Goal: Communication & Community: Answer question/provide support

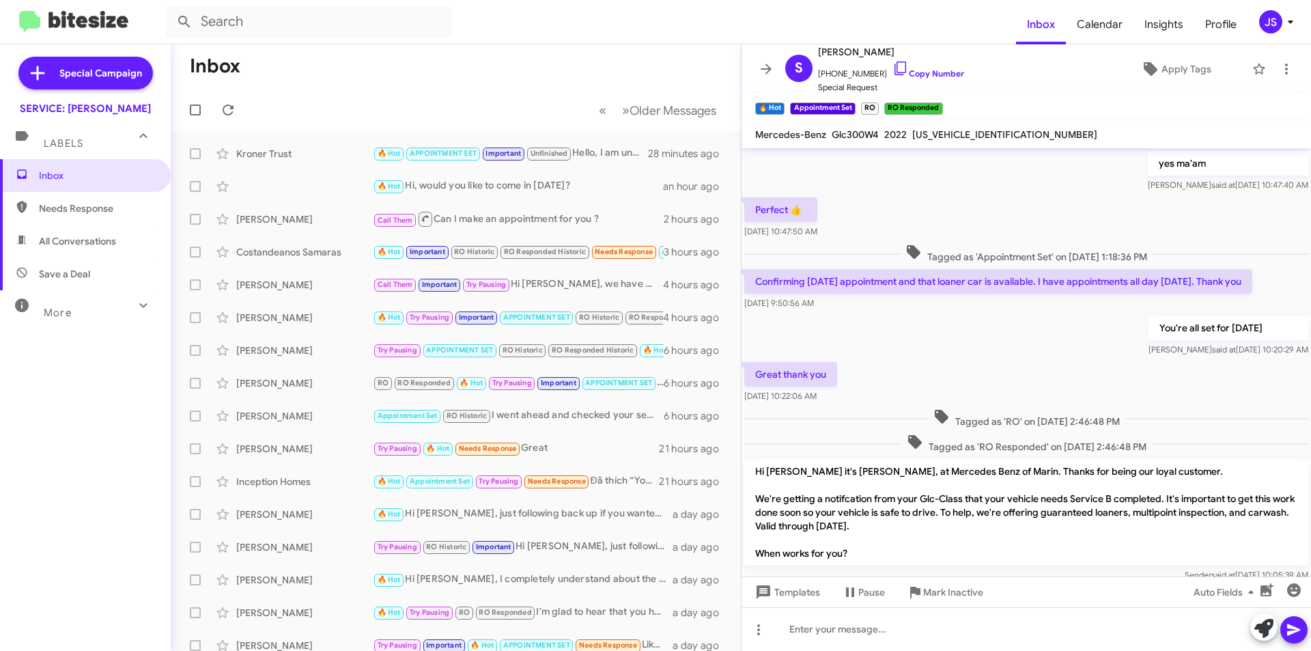
scroll to position [613, 0]
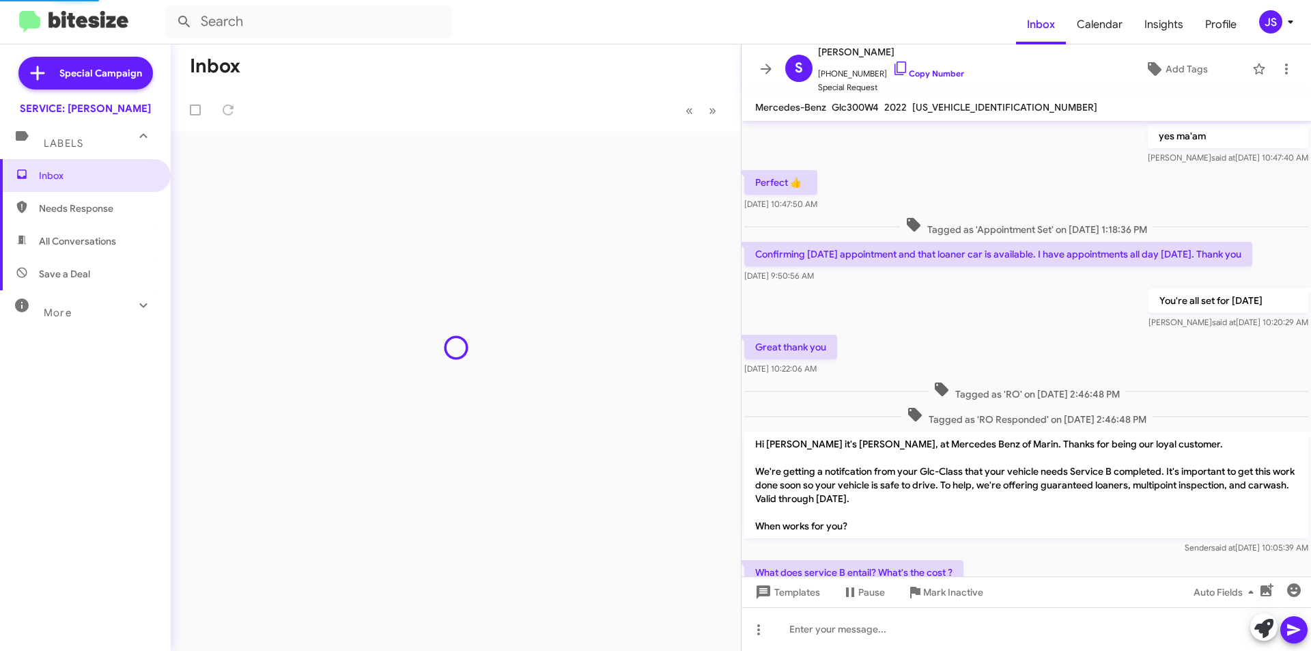
scroll to position [613, 0]
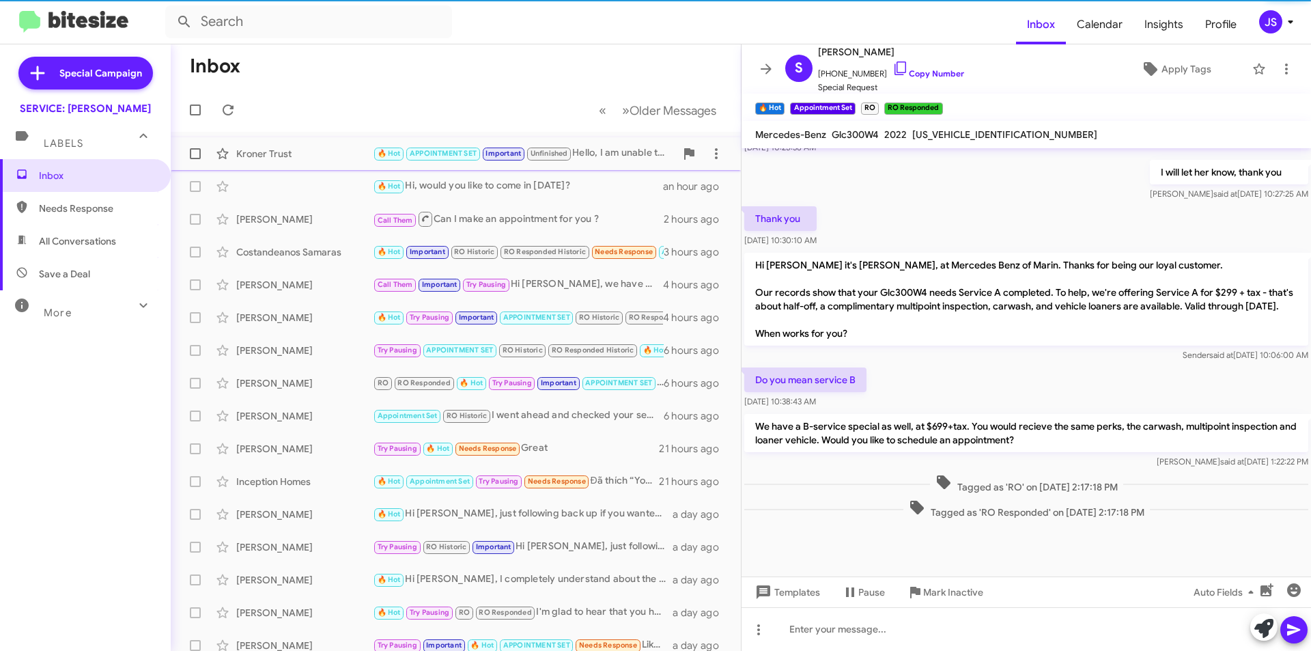
click at [339, 167] on div "Kroner Trust 🔥 Hot APPOINTMENT SET Important Unfinished Hello, I am unable to s…" at bounding box center [456, 153] width 548 height 27
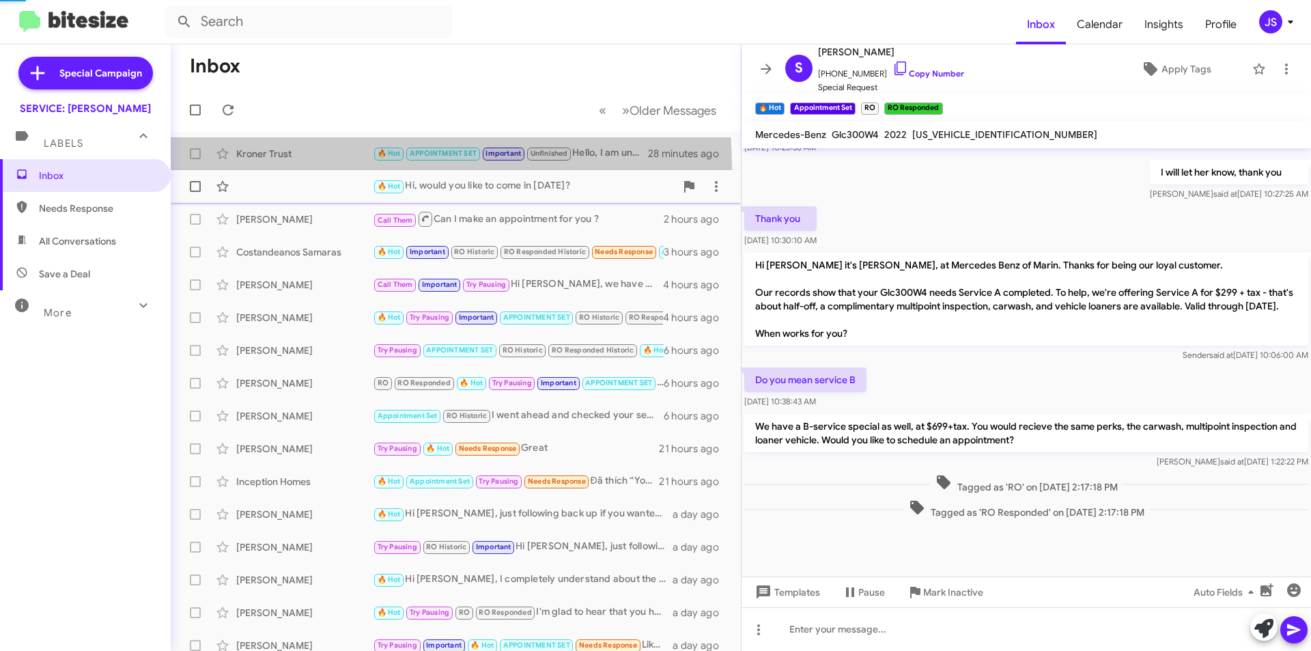
scroll to position [690, 0]
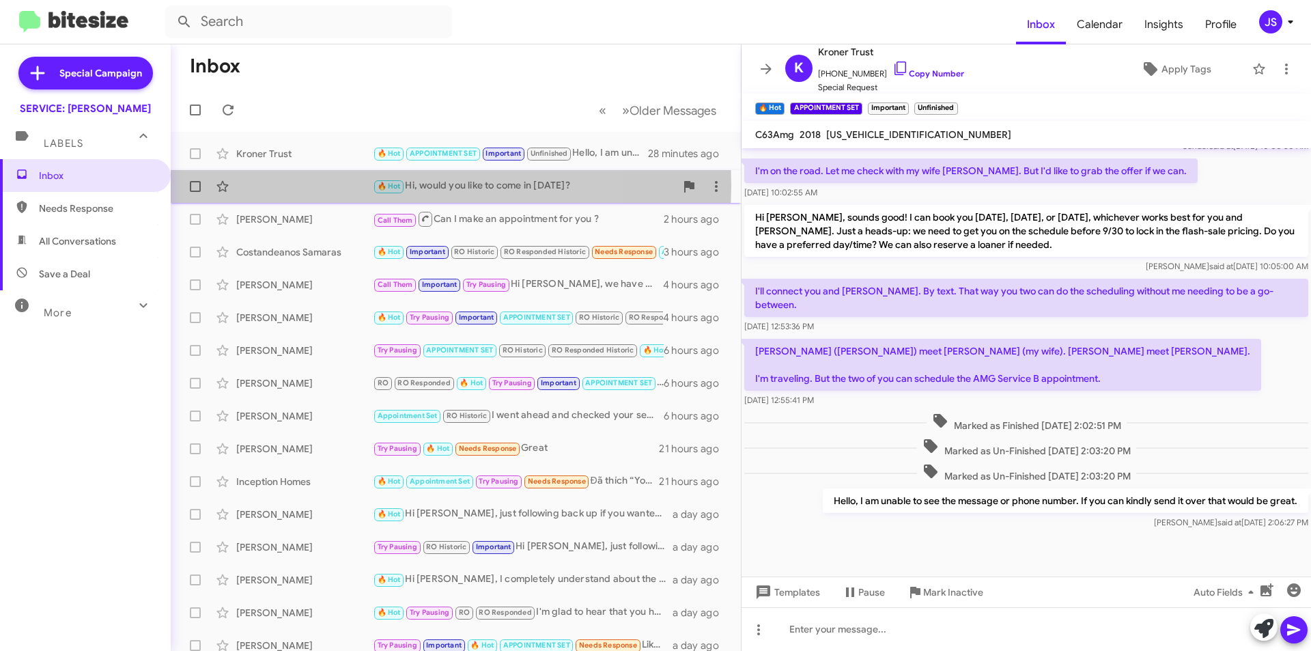
click at [330, 185] on div "🔥 Hot Hi, would you like to come in tomorrow? an hour ago" at bounding box center [456, 186] width 548 height 27
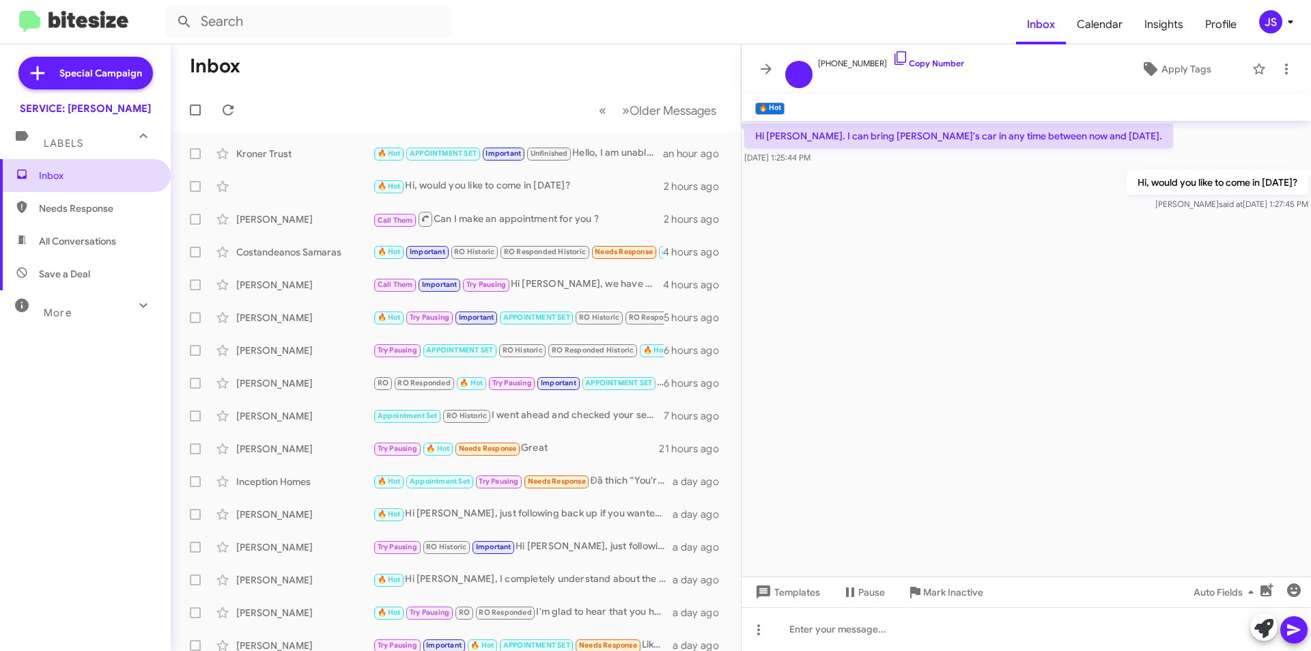
click at [114, 184] on span "Inbox" at bounding box center [85, 175] width 171 height 33
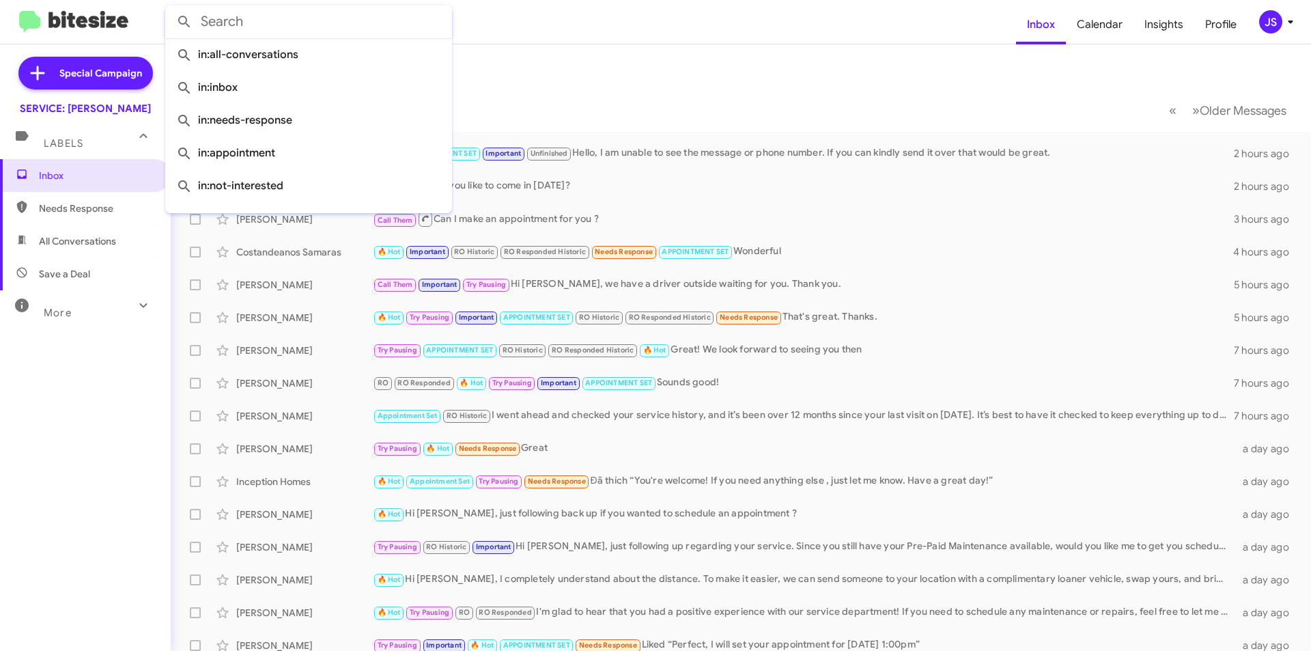
click at [380, 25] on input "text" at bounding box center [308, 21] width 287 height 33
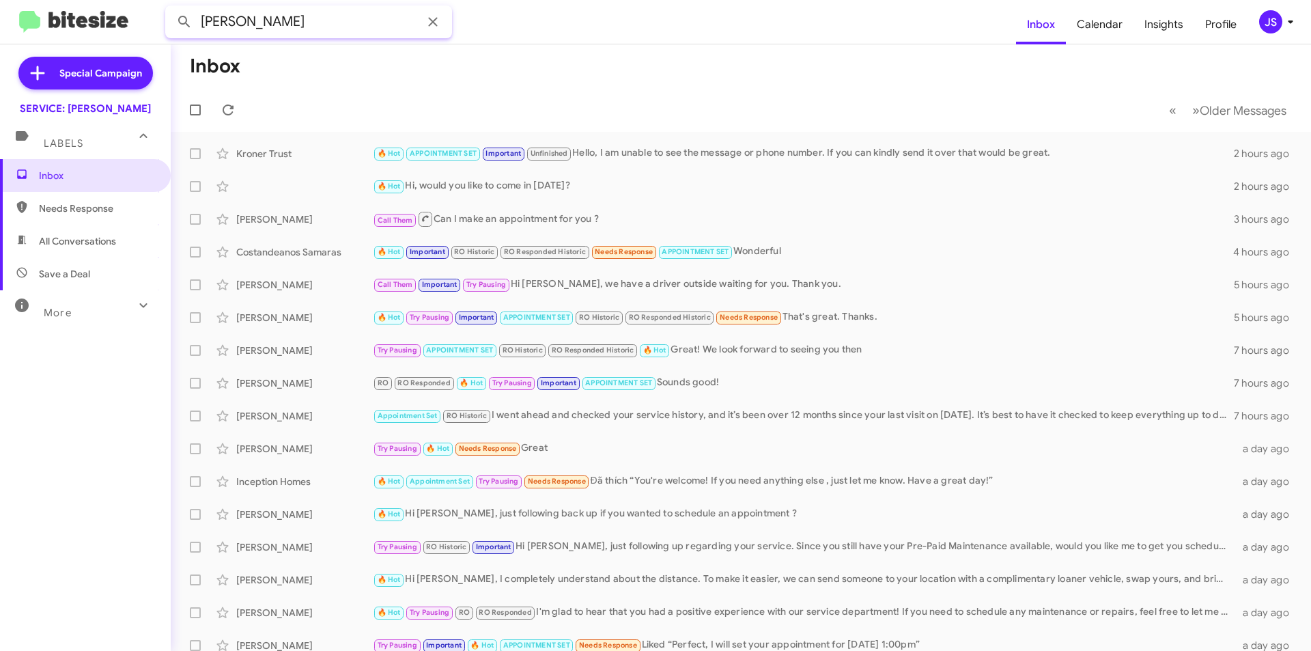
type input "RUSSELL"
click at [171, 8] on button at bounding box center [184, 21] width 27 height 27
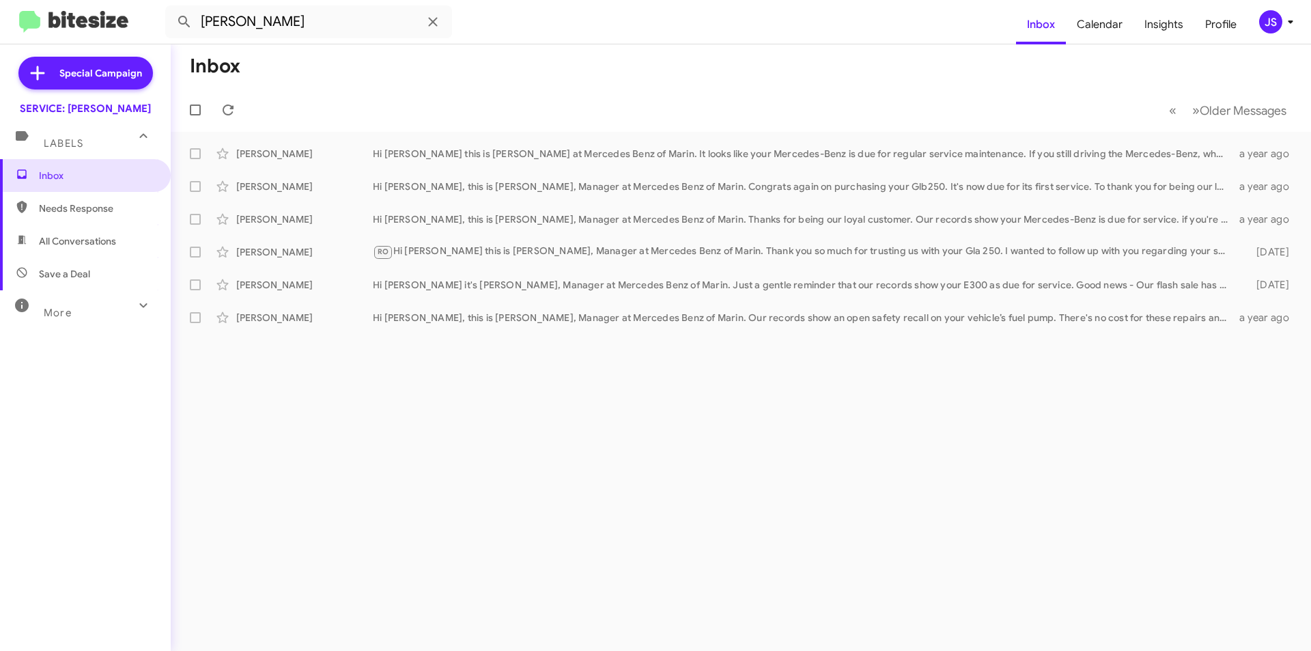
click at [518, 430] on div "Inbox « Previous » Next Older Messages Russell Lynde Hi Russell this is Omar Ib…" at bounding box center [741, 347] width 1140 height 606
click at [447, 14] on input "RUSSELL" at bounding box center [308, 21] width 287 height 33
click at [435, 16] on icon at bounding box center [433, 22] width 16 height 16
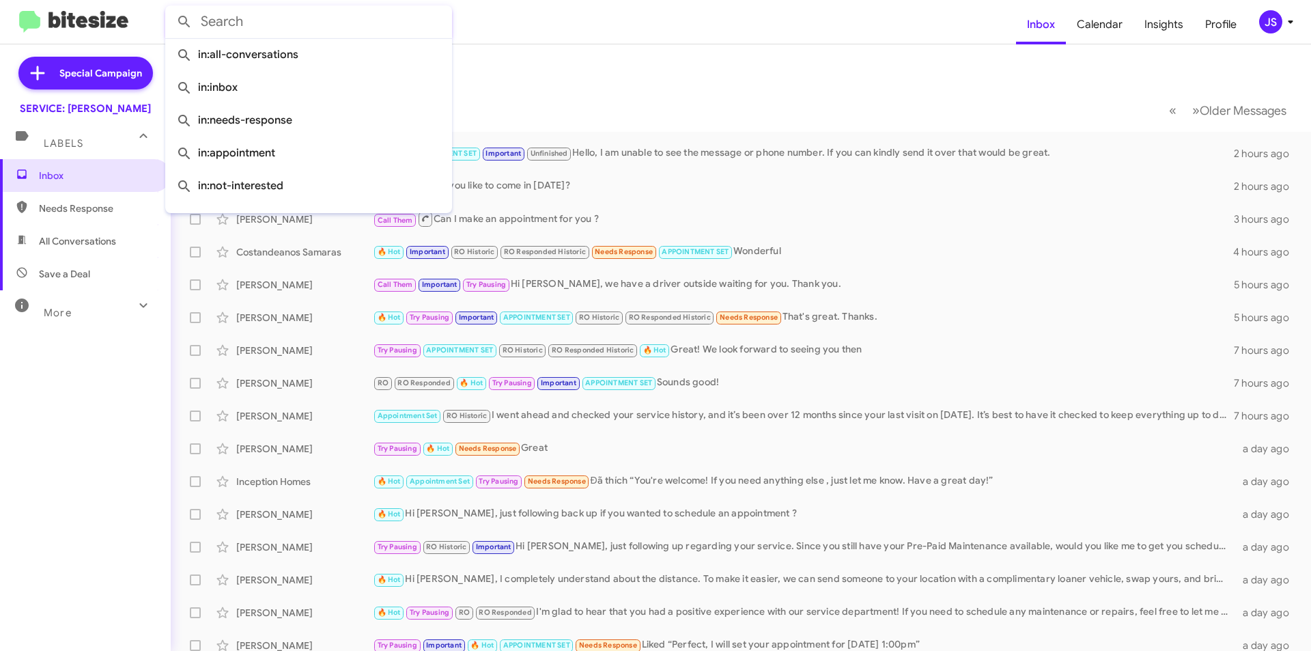
click at [591, 19] on form at bounding box center [590, 21] width 851 height 33
click at [414, 25] on input "text" at bounding box center [308, 21] width 287 height 33
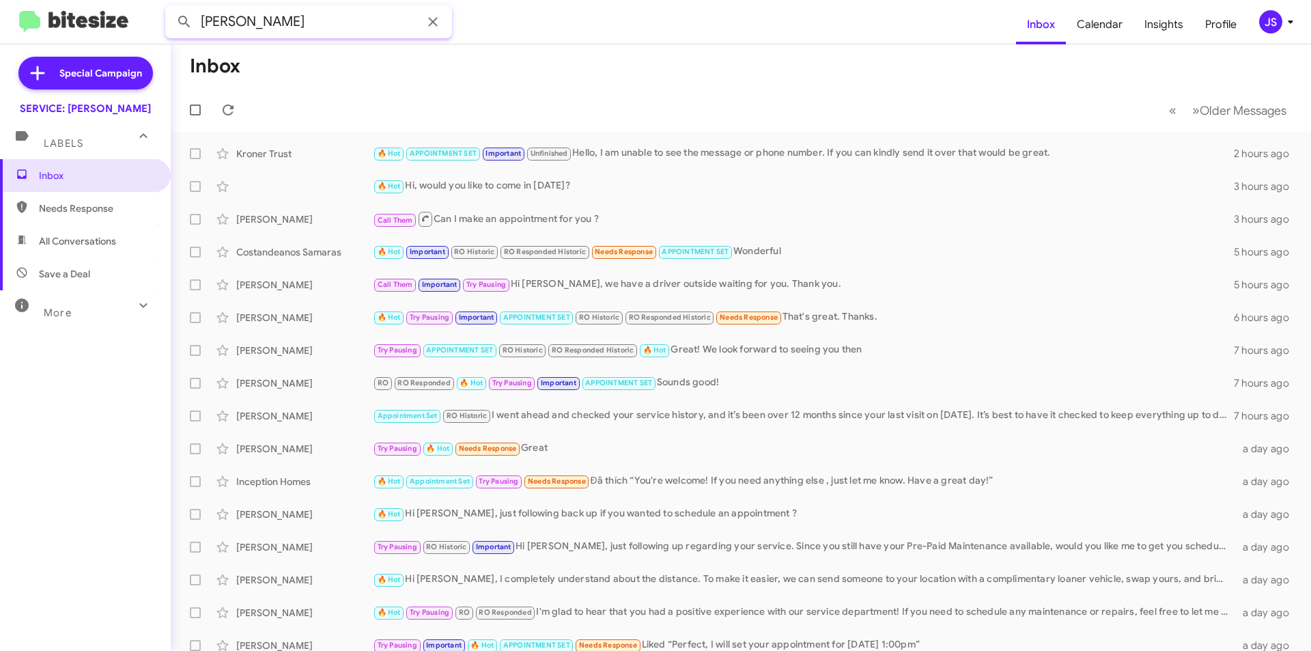
type input "HARRINGTON"
click at [171, 8] on button at bounding box center [184, 21] width 27 height 27
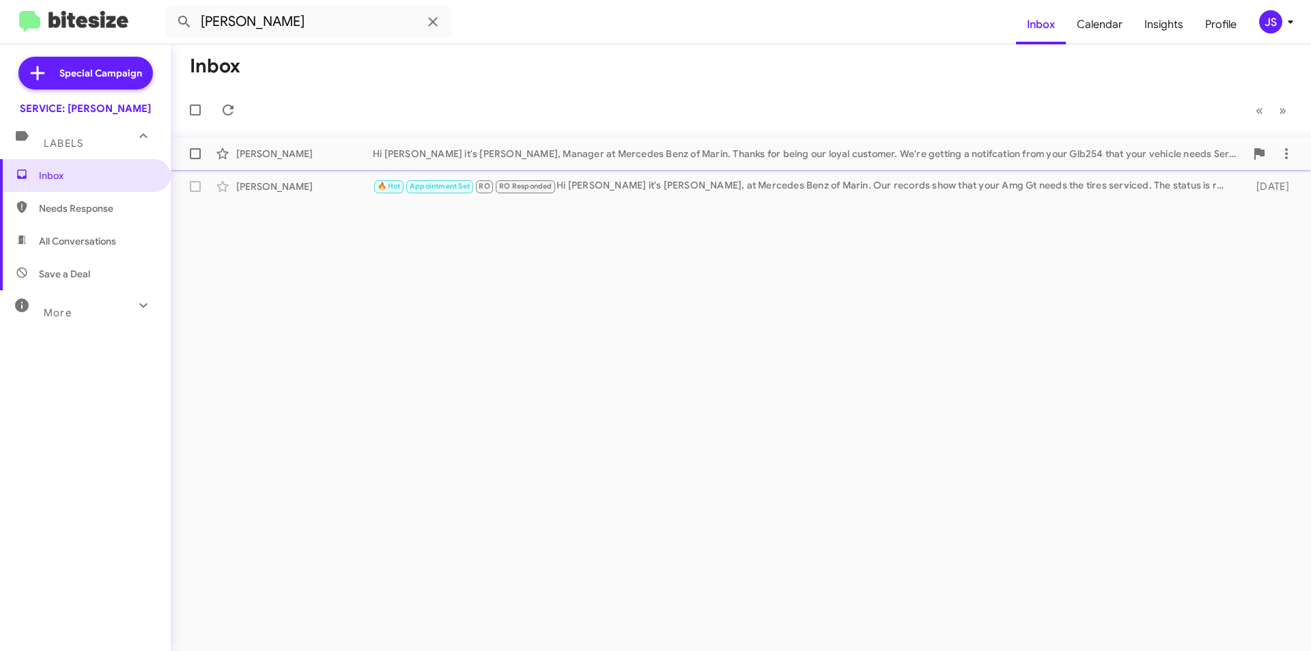
click at [694, 156] on div "Hi Laurel it's Omar Ibrahimi, Manager at Mercedes Benz of Marin. Thanks for bei…" at bounding box center [809, 154] width 873 height 14
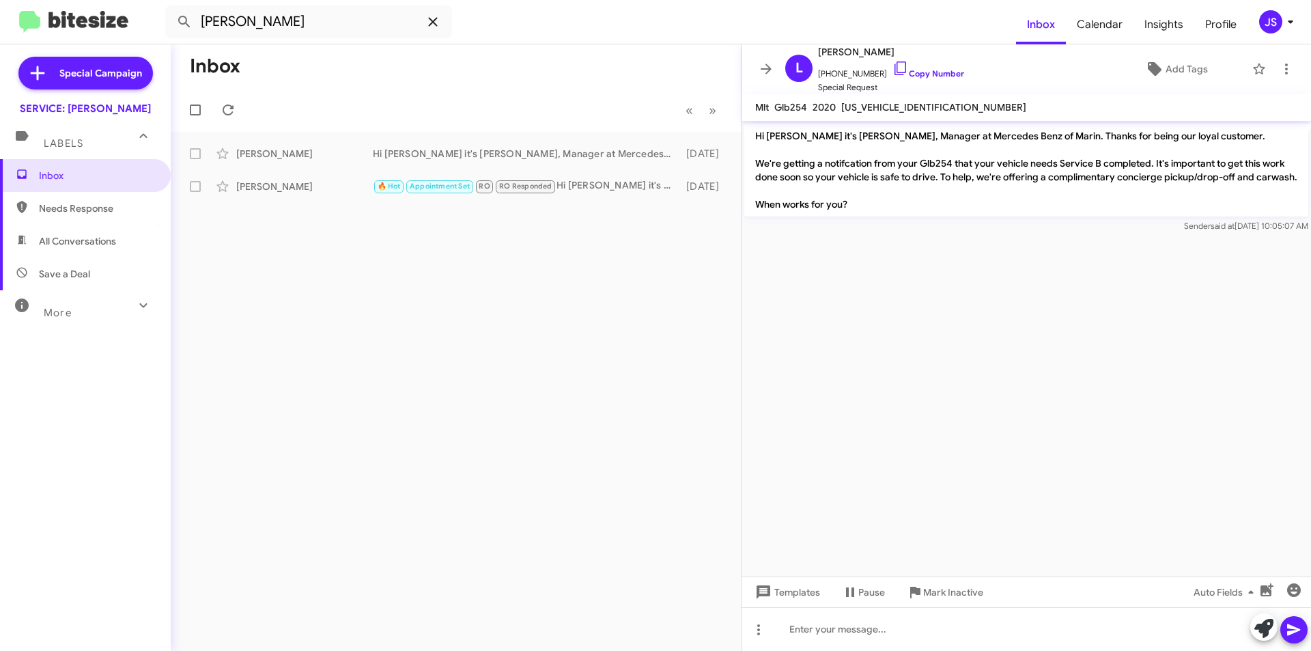
click at [425, 18] on icon at bounding box center [433, 22] width 16 height 16
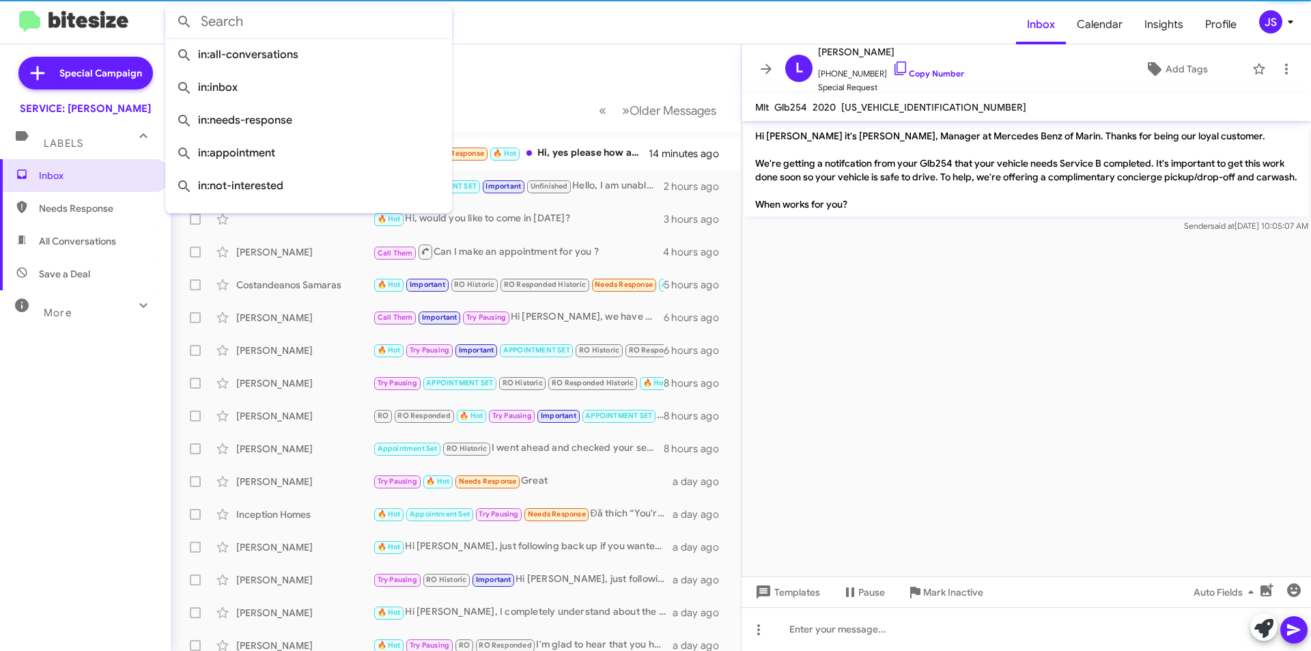
click at [296, 19] on input "text" at bounding box center [308, 21] width 287 height 33
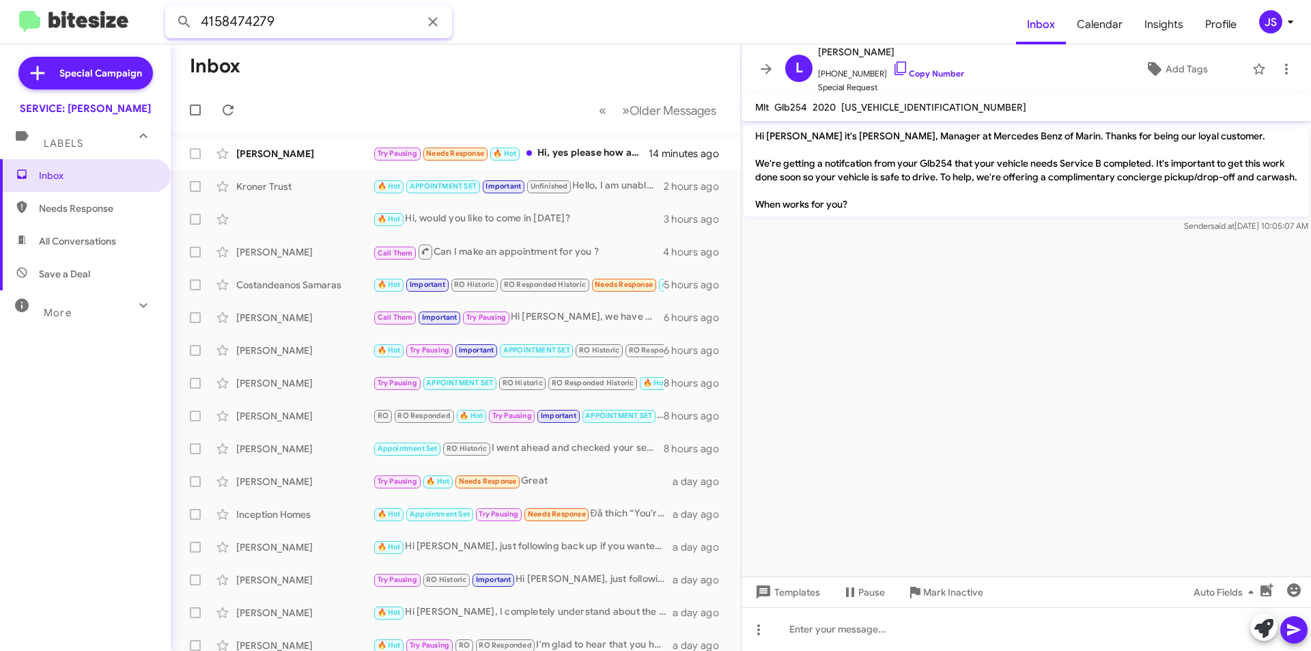
type input "4158474279"
click at [171, 8] on button at bounding box center [184, 21] width 27 height 27
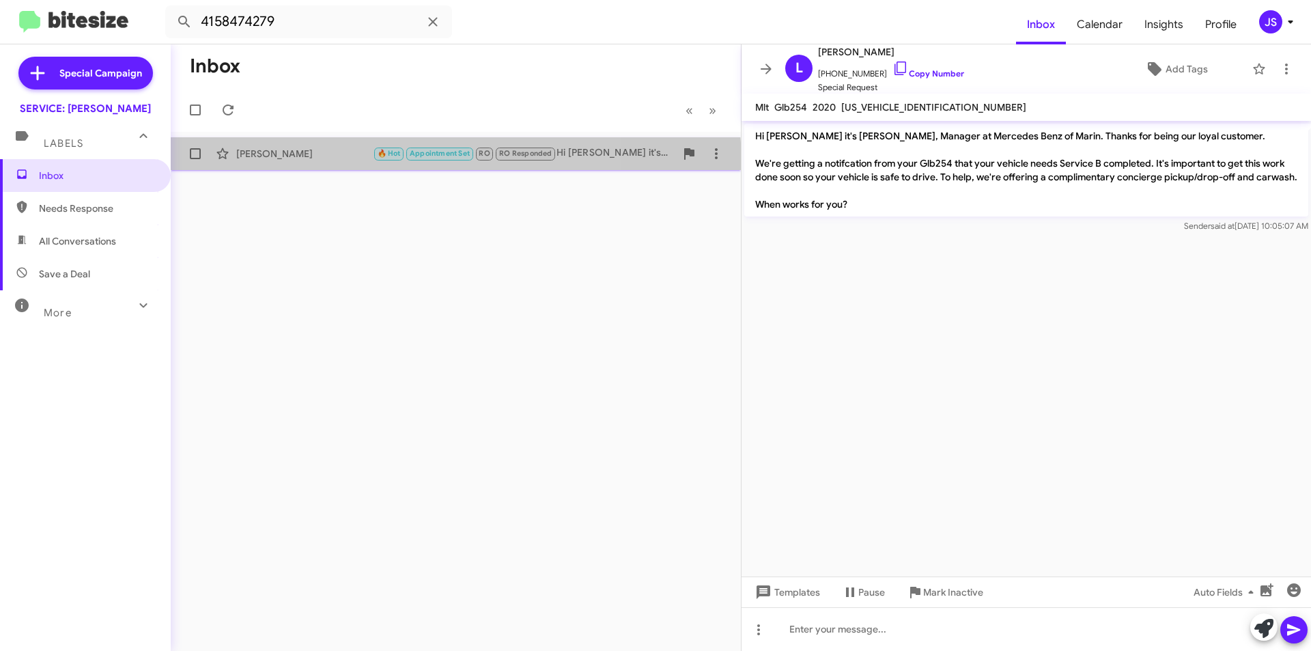
click at [334, 165] on div "William Harrington 🔥 Hot Appointment Set RO RO Responded Hi Zeus it's Omar Ibra…" at bounding box center [456, 153] width 548 height 27
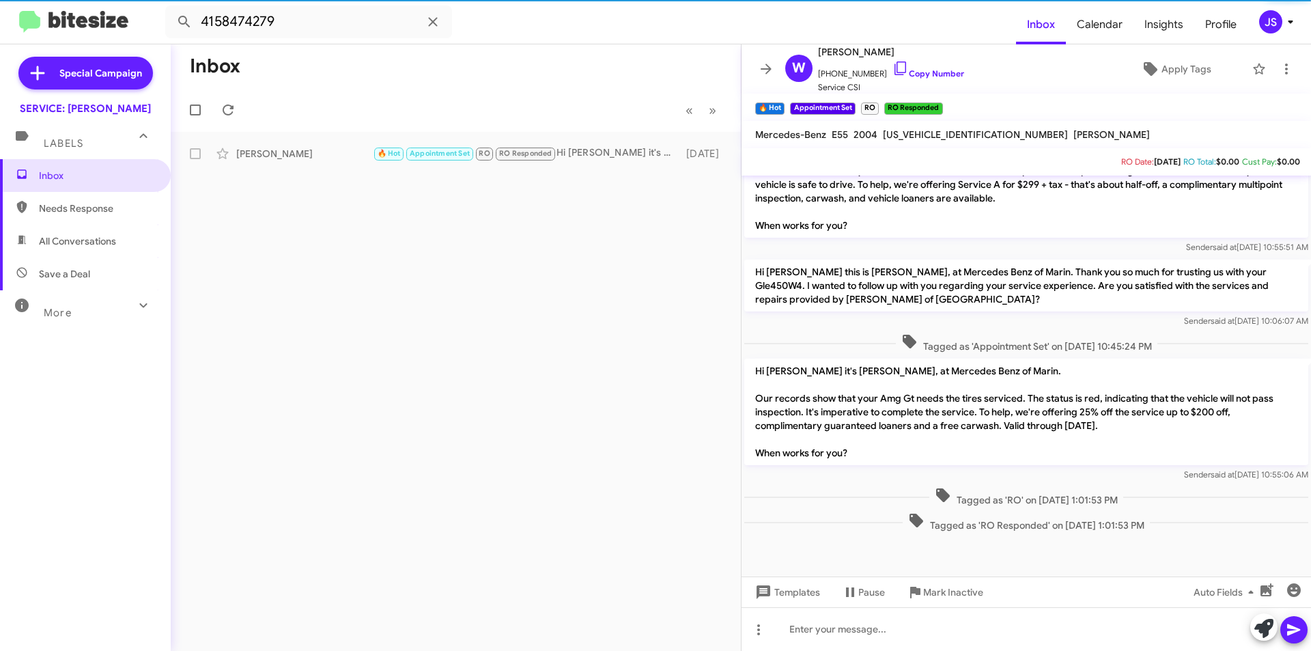
scroll to position [689, 0]
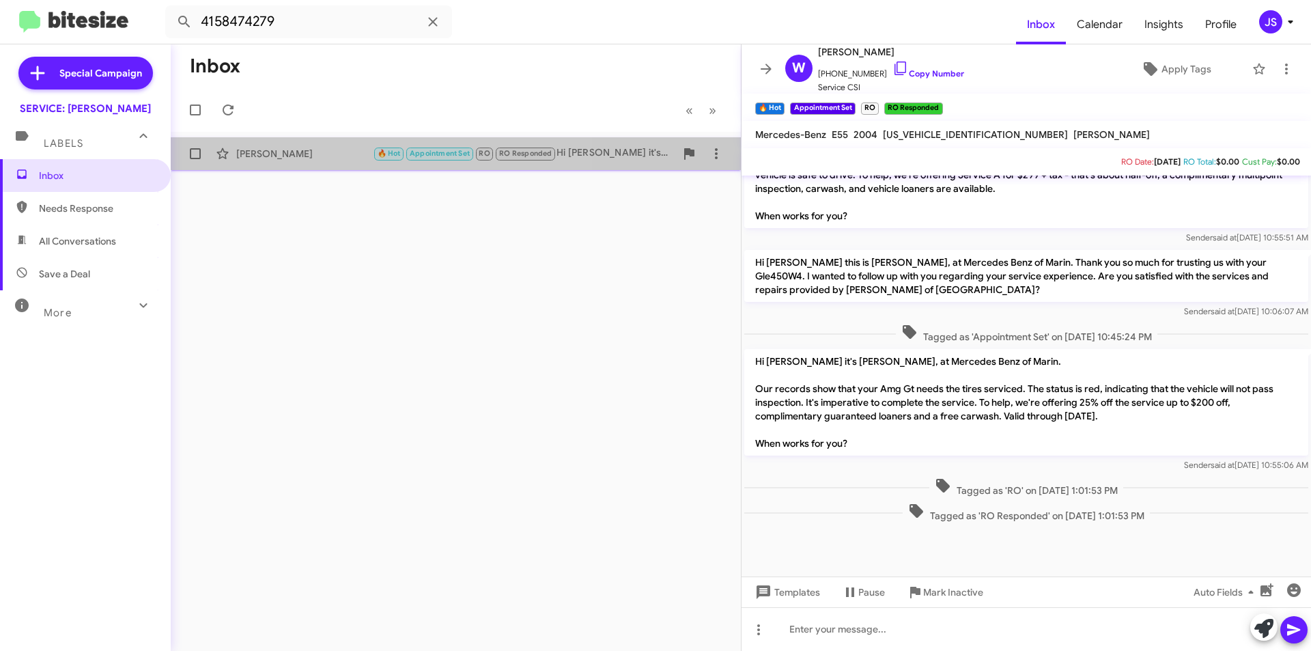
click at [320, 158] on div "William Harrington" at bounding box center [304, 154] width 137 height 14
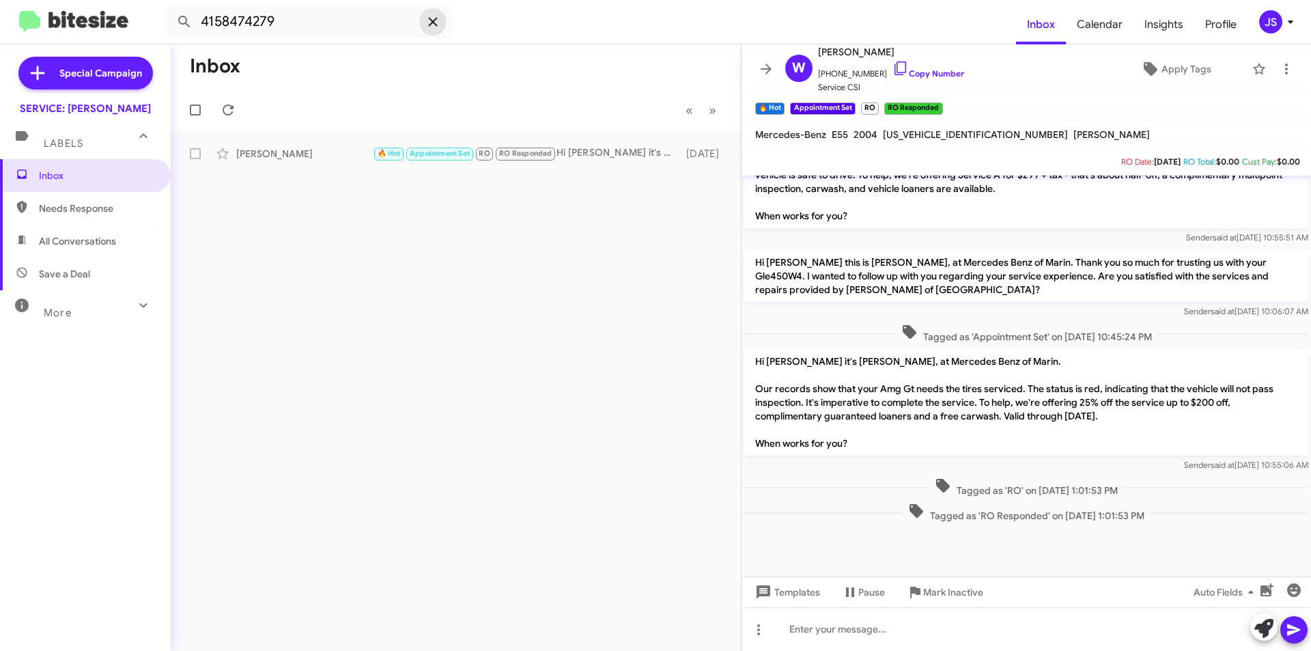
click at [432, 25] on icon at bounding box center [433, 22] width 16 height 16
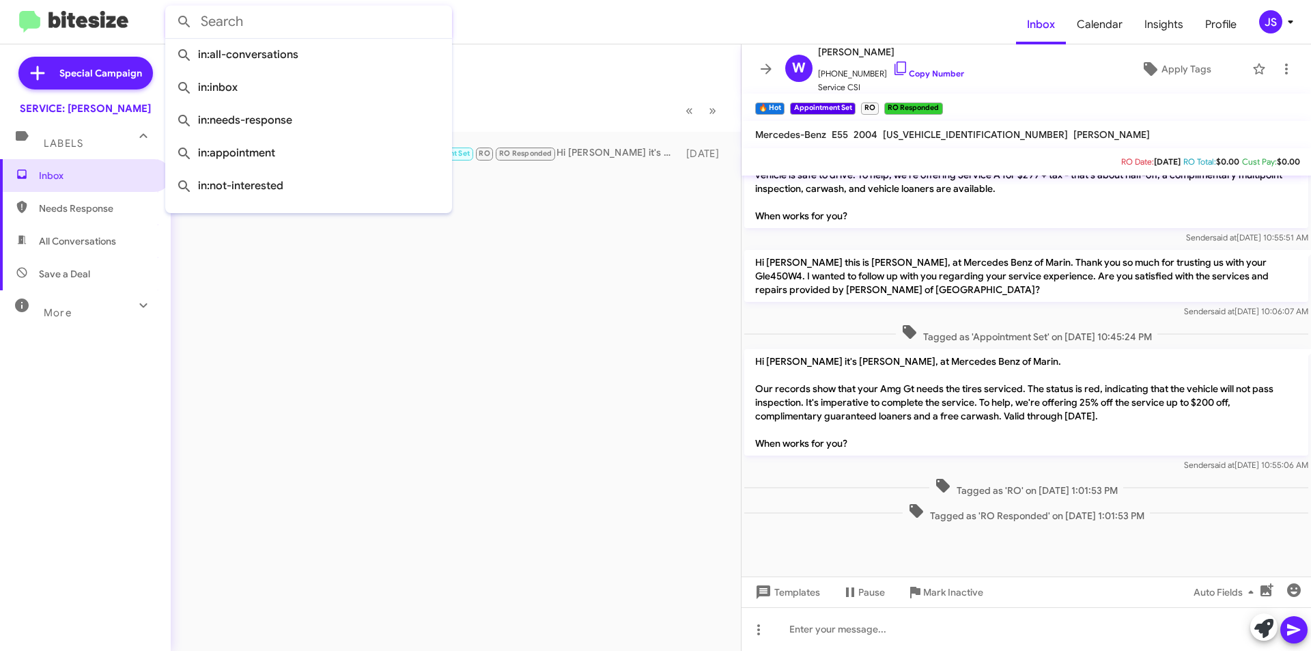
click at [495, 300] on div "Inbox « Previous » Next William Harrington 🔥 Hot Appointment Set RO RO Responde…" at bounding box center [456, 347] width 570 height 606
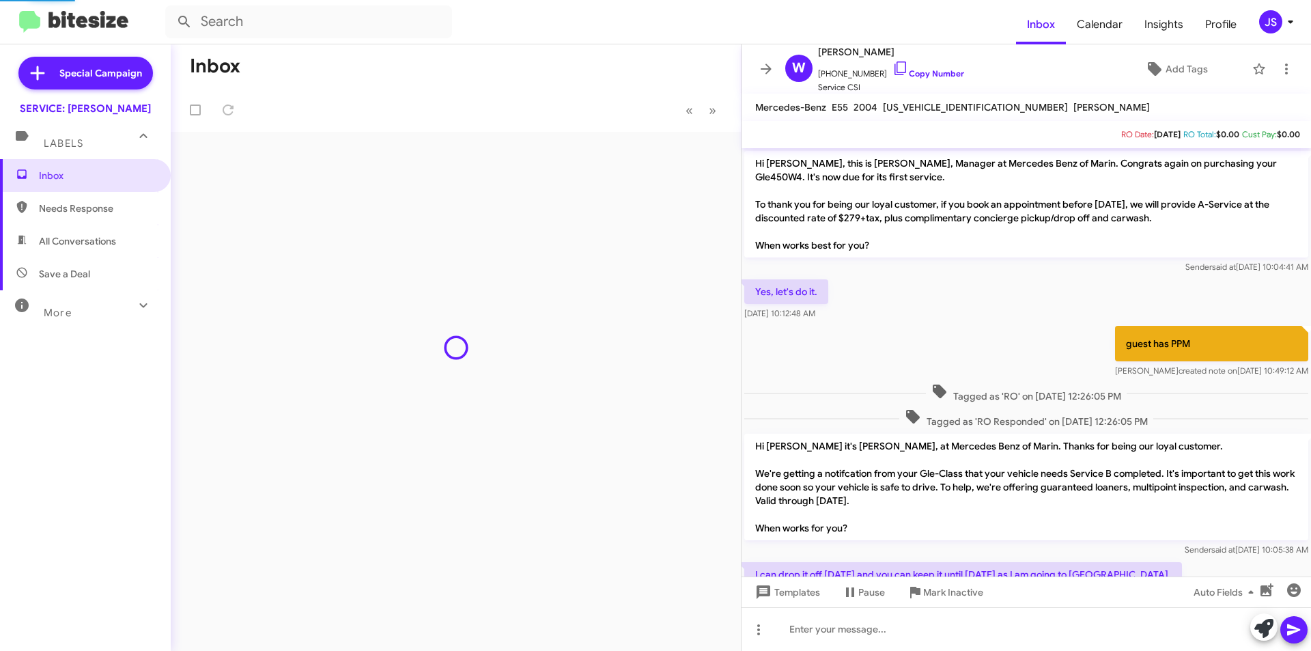
scroll to position [662, 0]
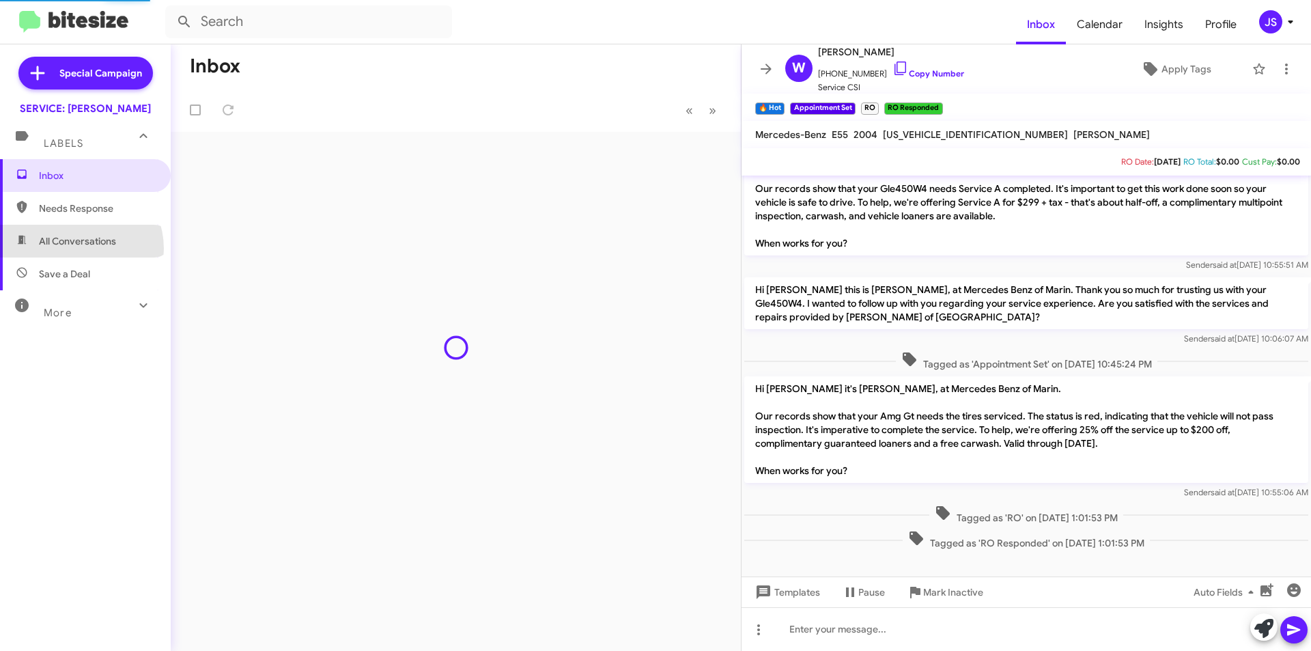
click at [76, 249] on span "All Conversations" at bounding box center [85, 241] width 171 height 33
type input "in:all-conversations"
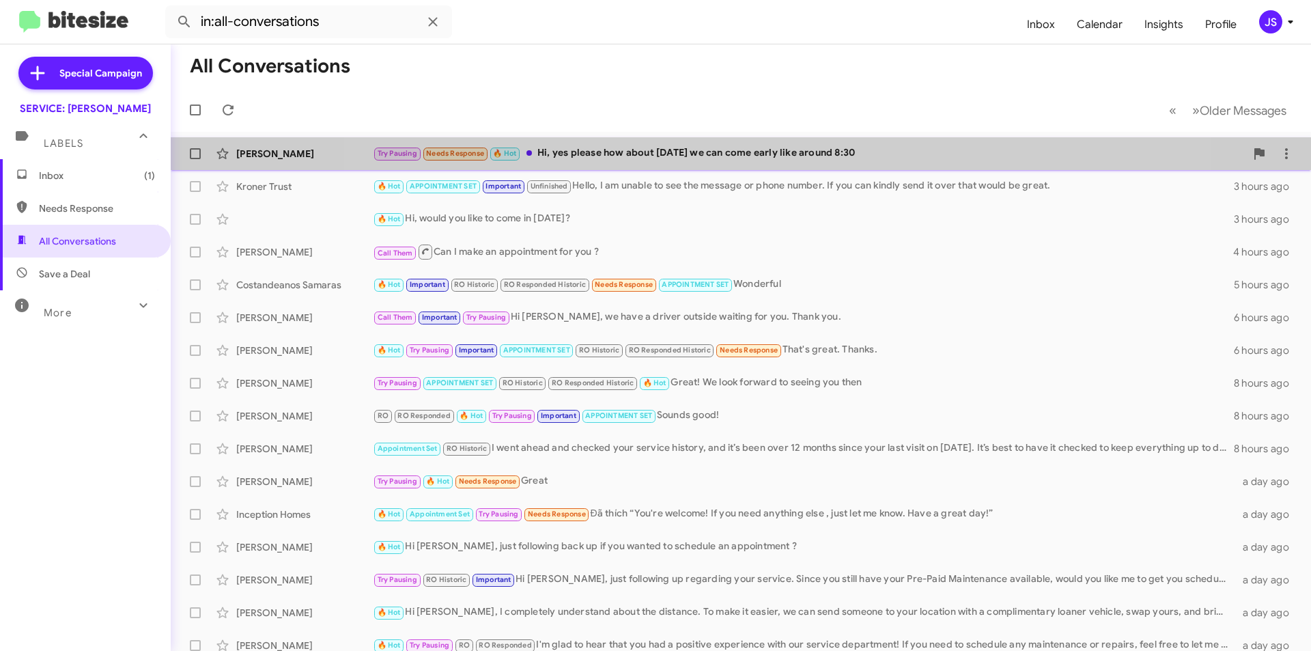
click at [779, 160] on div "Try Pausing Needs Response 🔥 Hot Hi, yes please how about this Saturday we can …" at bounding box center [809, 153] width 873 height 16
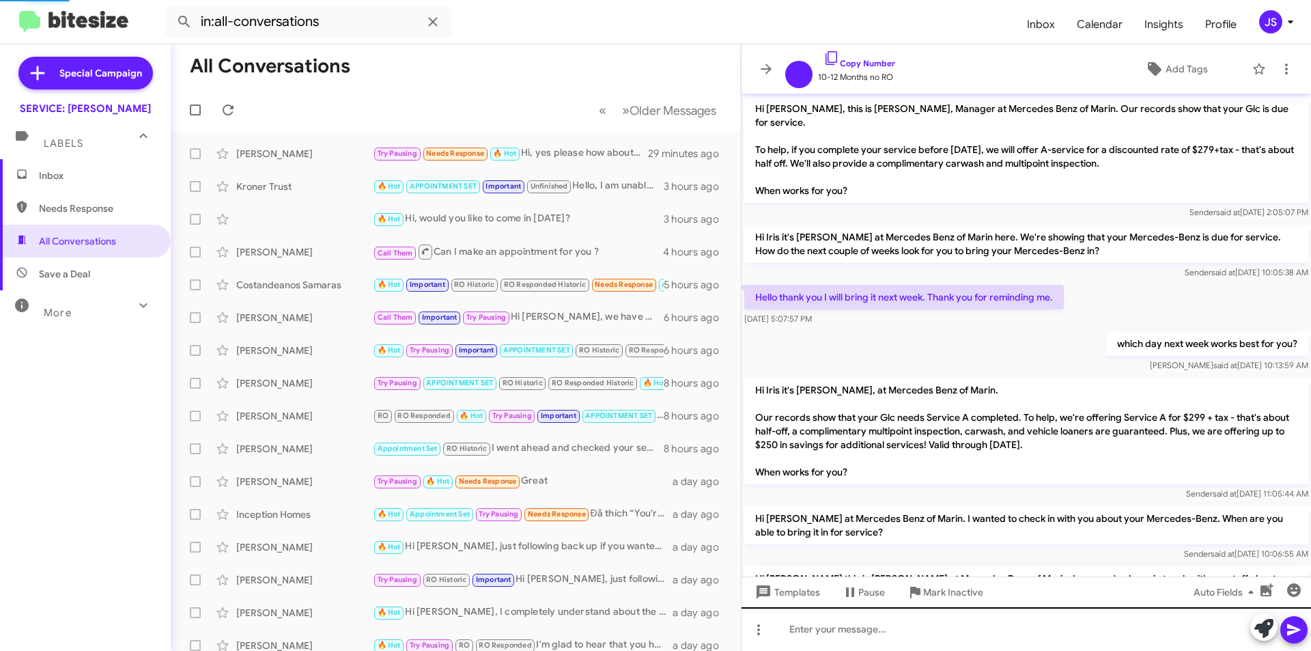
scroll to position [248, 0]
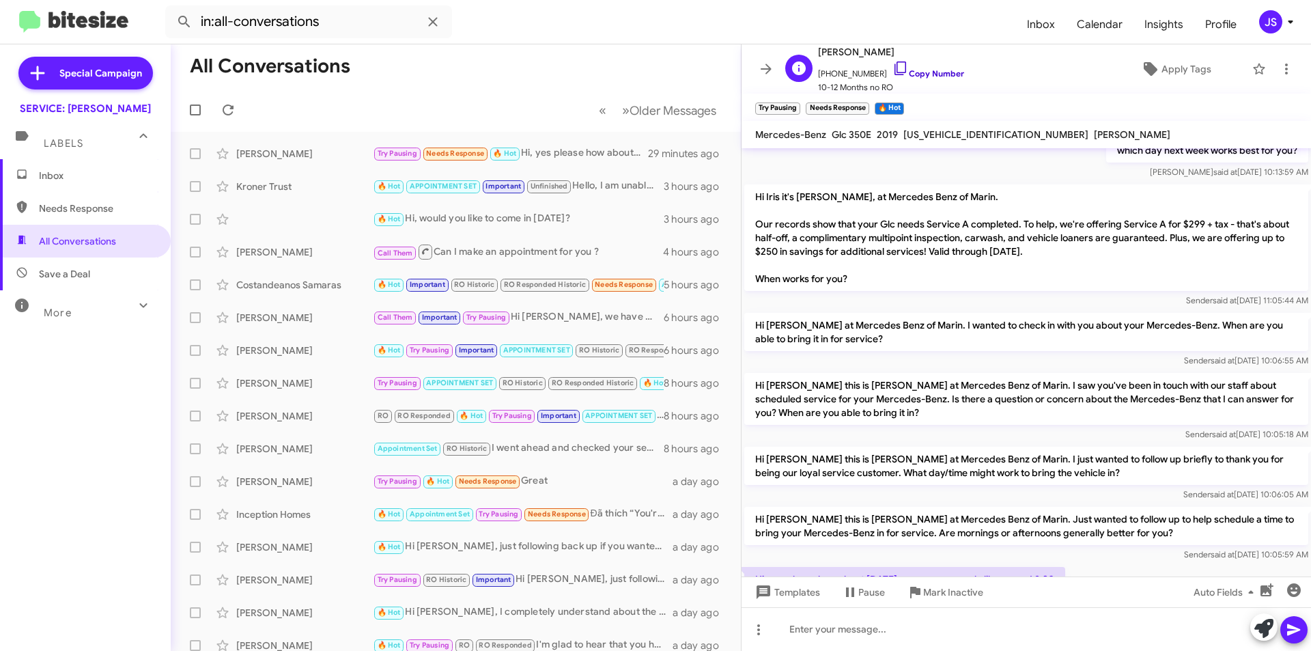
click at [895, 62] on icon at bounding box center [901, 68] width 12 height 14
click at [893, 67] on icon at bounding box center [901, 68] width 16 height 16
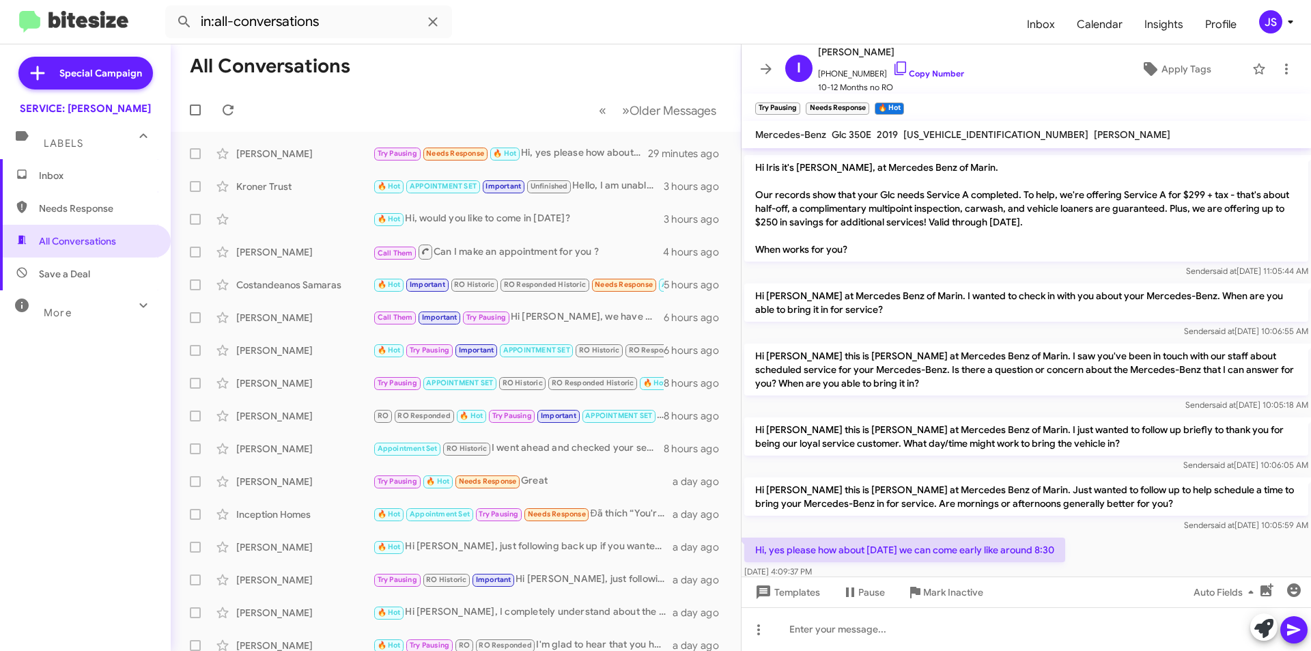
scroll to position [303, 0]
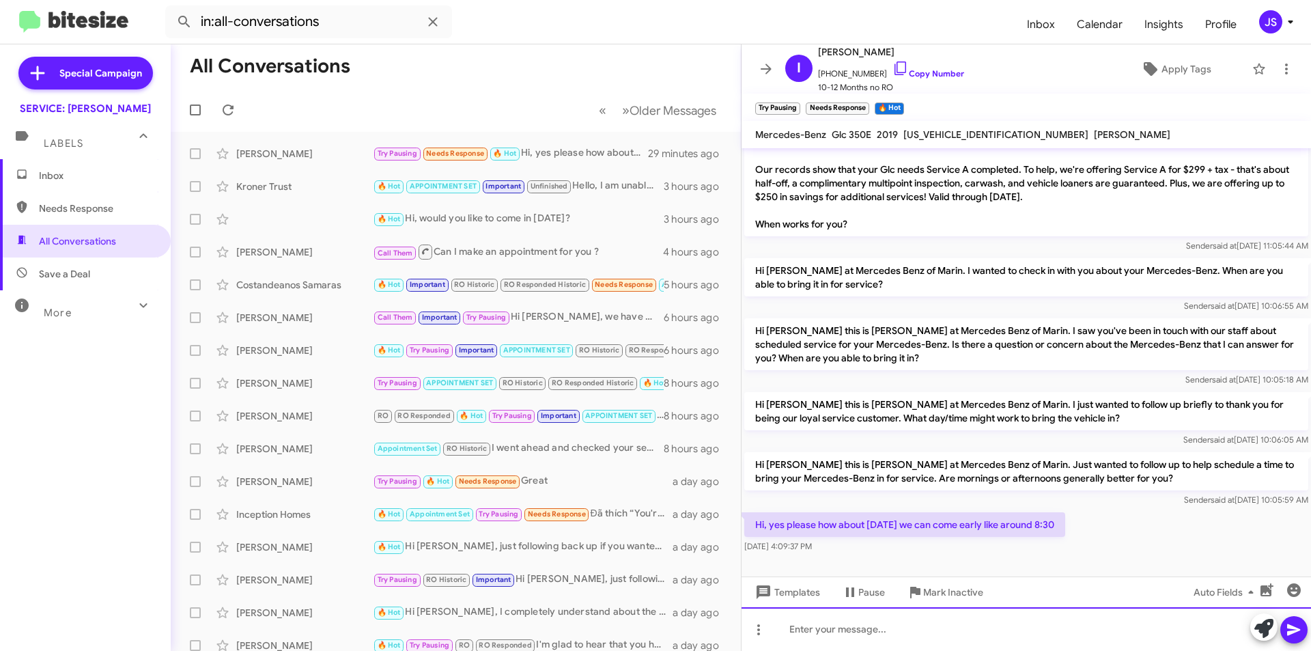
click at [1108, 632] on div at bounding box center [1027, 629] width 570 height 44
click at [824, 626] on div "Perfect you are all set," at bounding box center [1027, 629] width 570 height 44
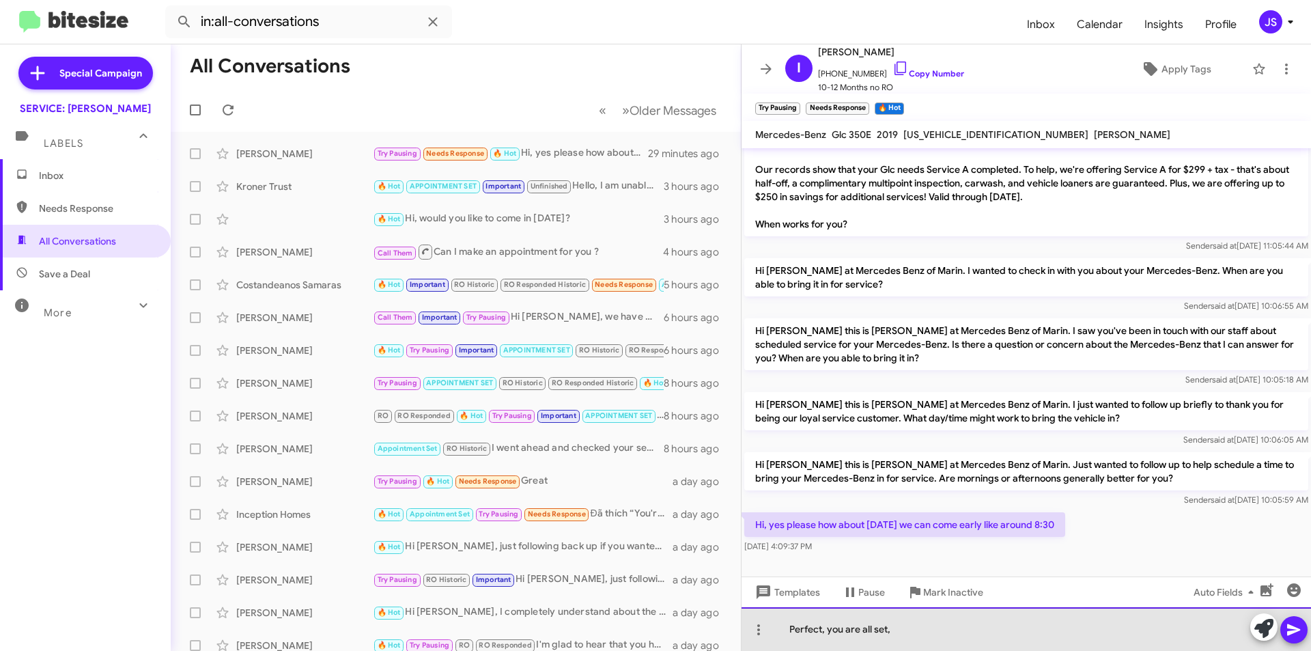
click at [938, 641] on div "Perfect, you are all set," at bounding box center [1027, 629] width 570 height 44
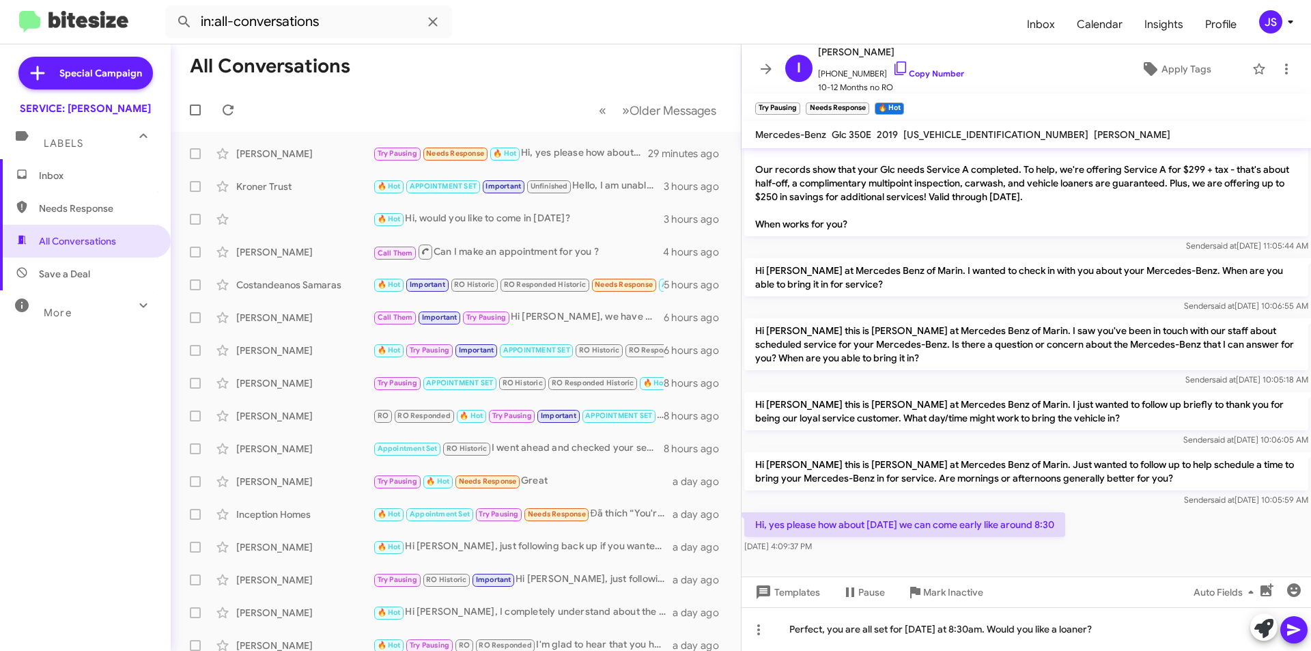
click at [1289, 621] on span at bounding box center [1294, 629] width 16 height 27
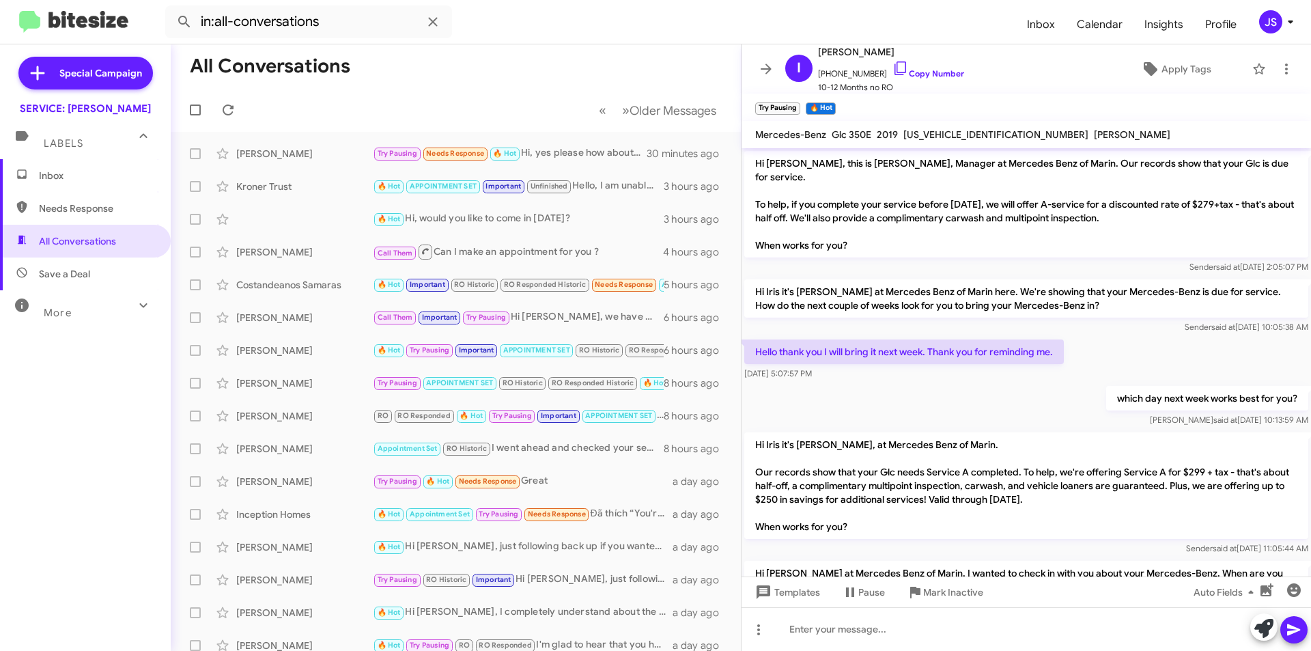
scroll to position [352, 0]
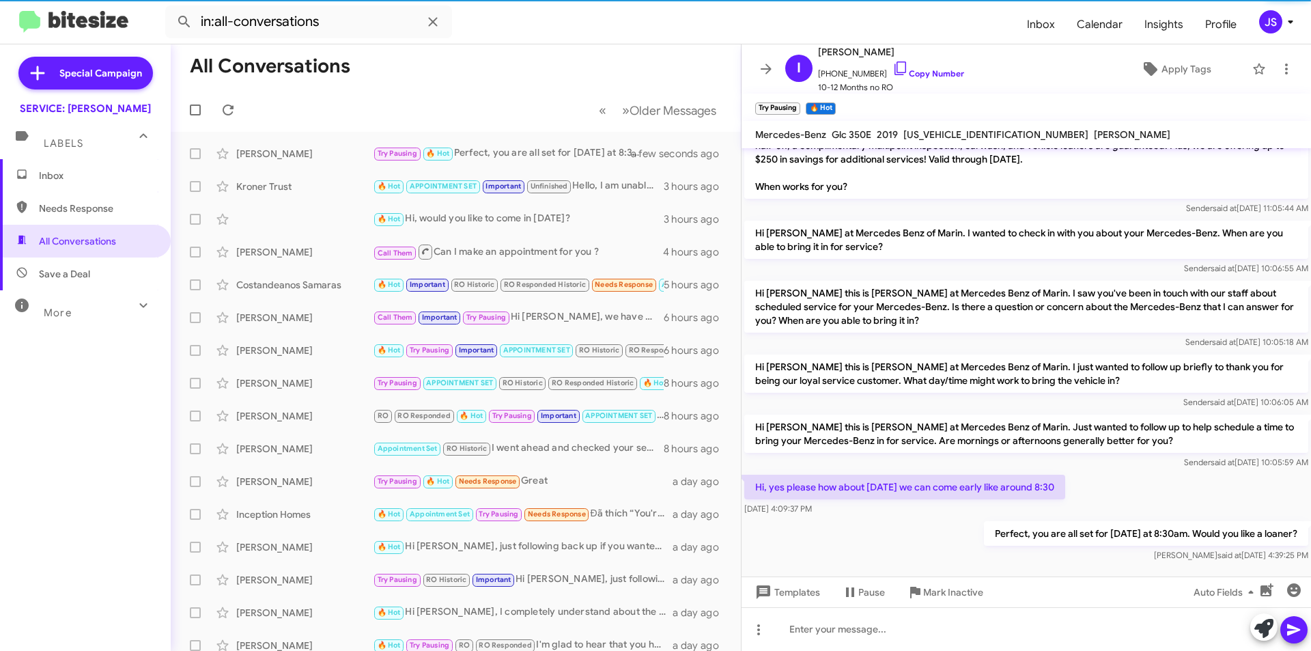
scroll to position [352, 0]
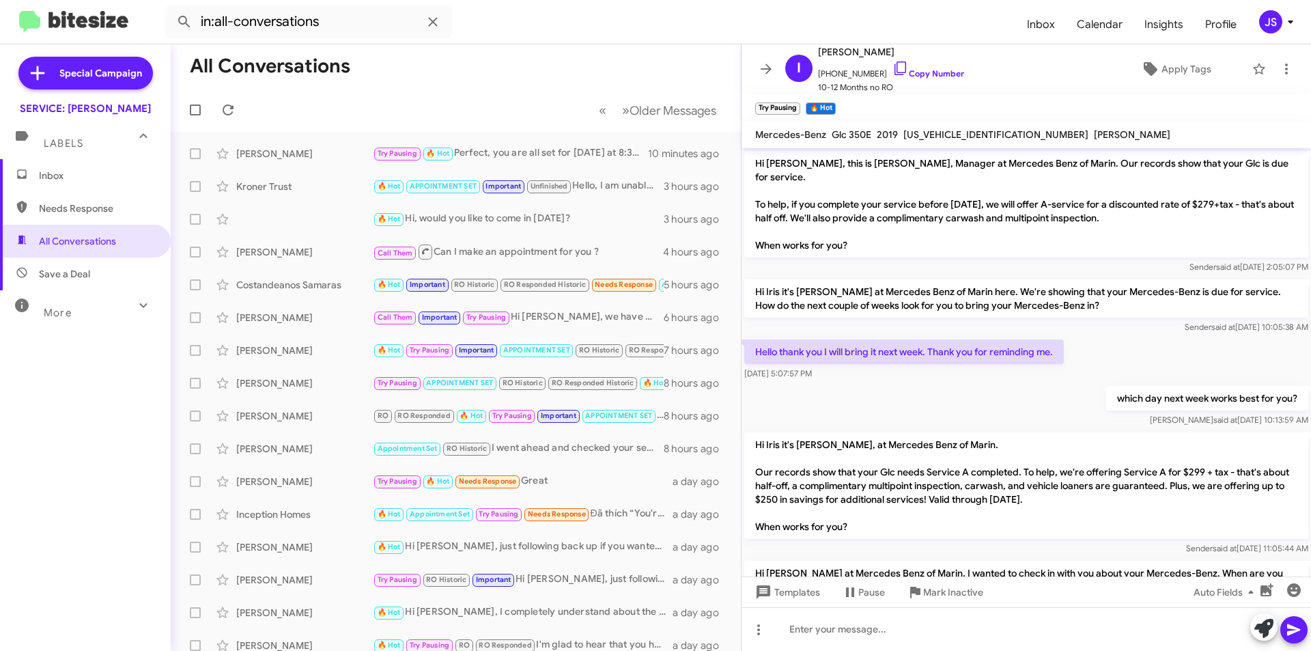
scroll to position [298, 0]
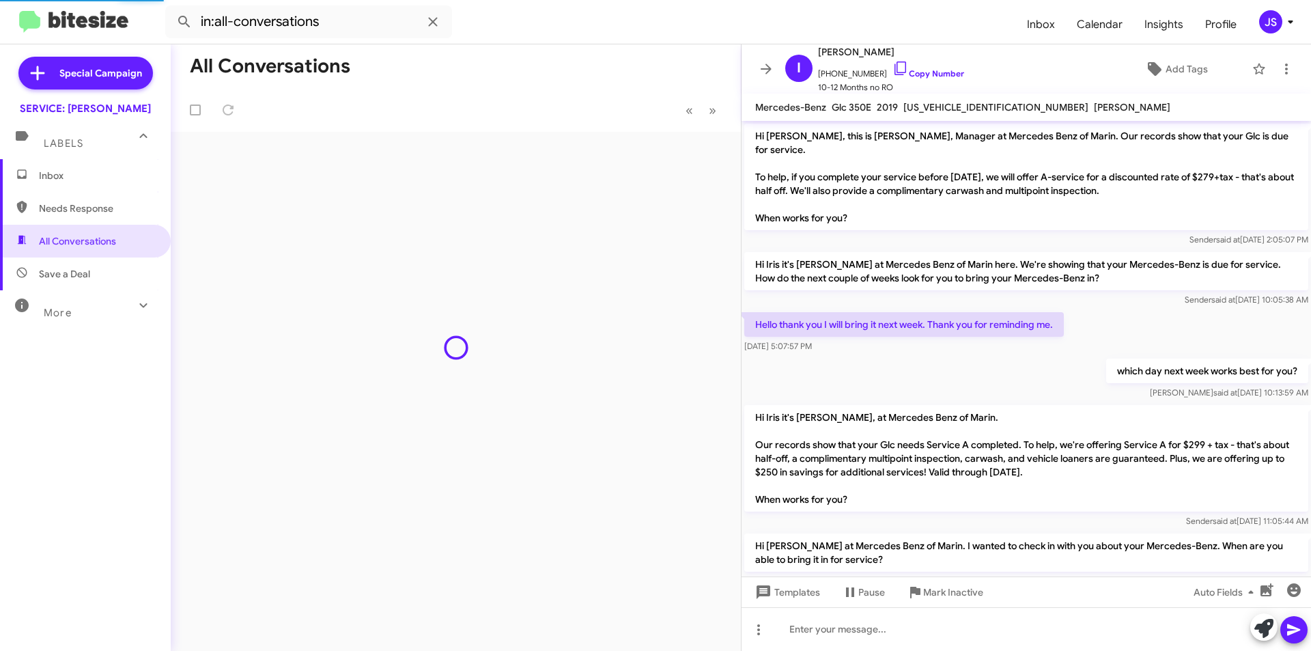
scroll to position [325, 0]
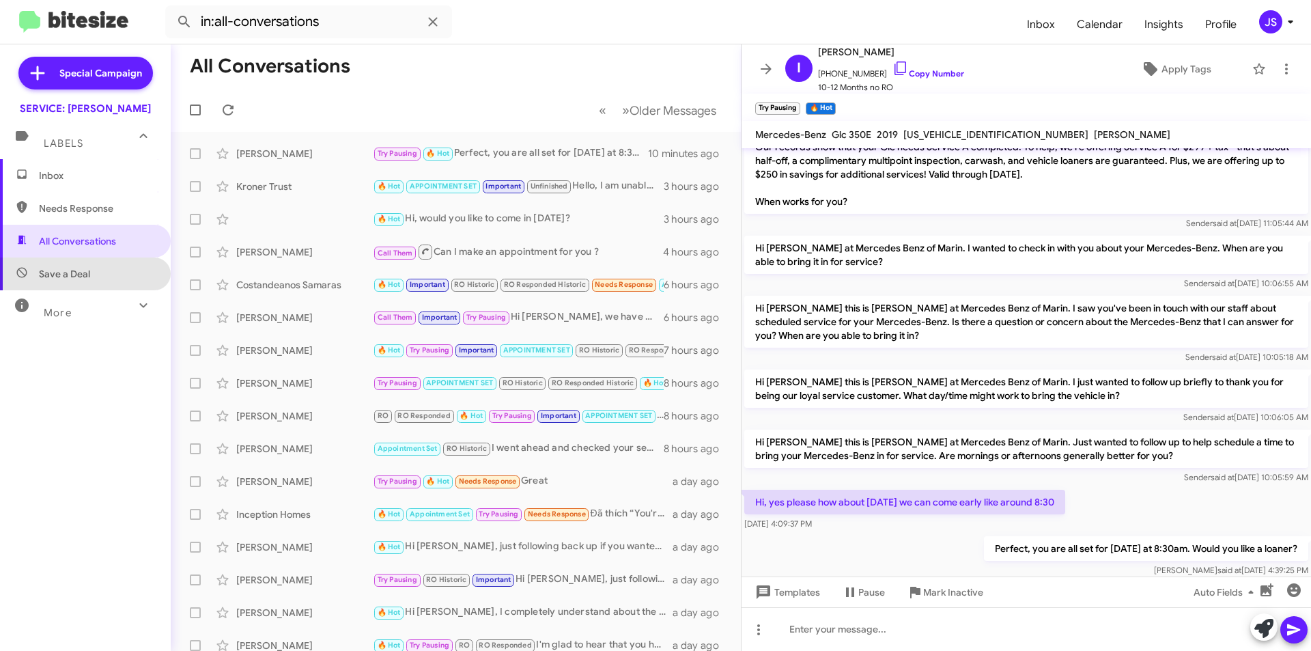
click at [139, 265] on span "Save a Deal" at bounding box center [85, 273] width 171 height 33
type input "in:not-interested"
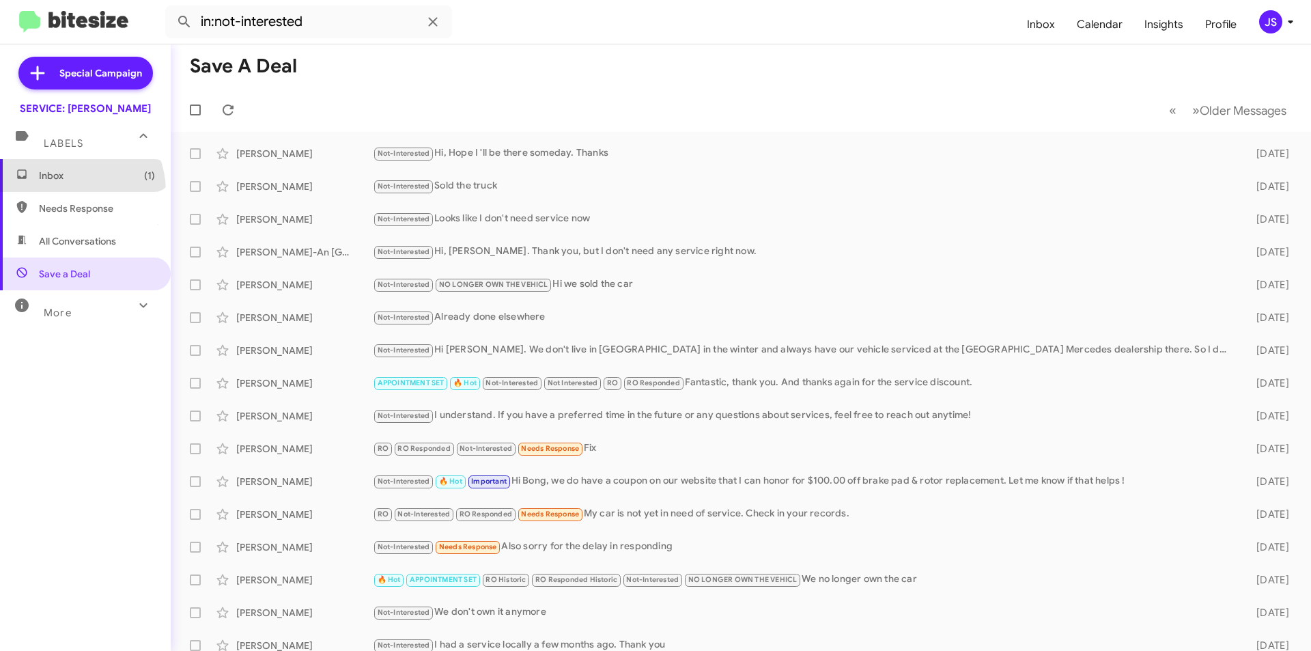
click at [71, 191] on span "Inbox (1)" at bounding box center [85, 175] width 171 height 33
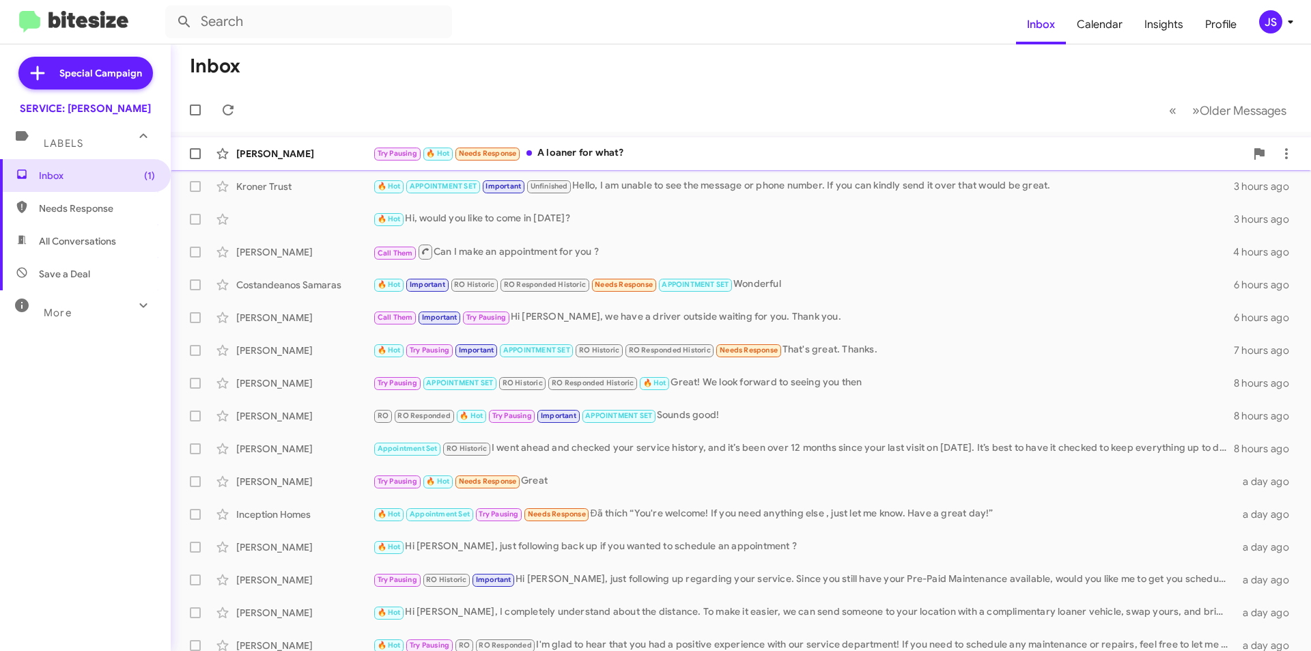
click at [251, 152] on div "[PERSON_NAME]" at bounding box center [304, 154] width 137 height 14
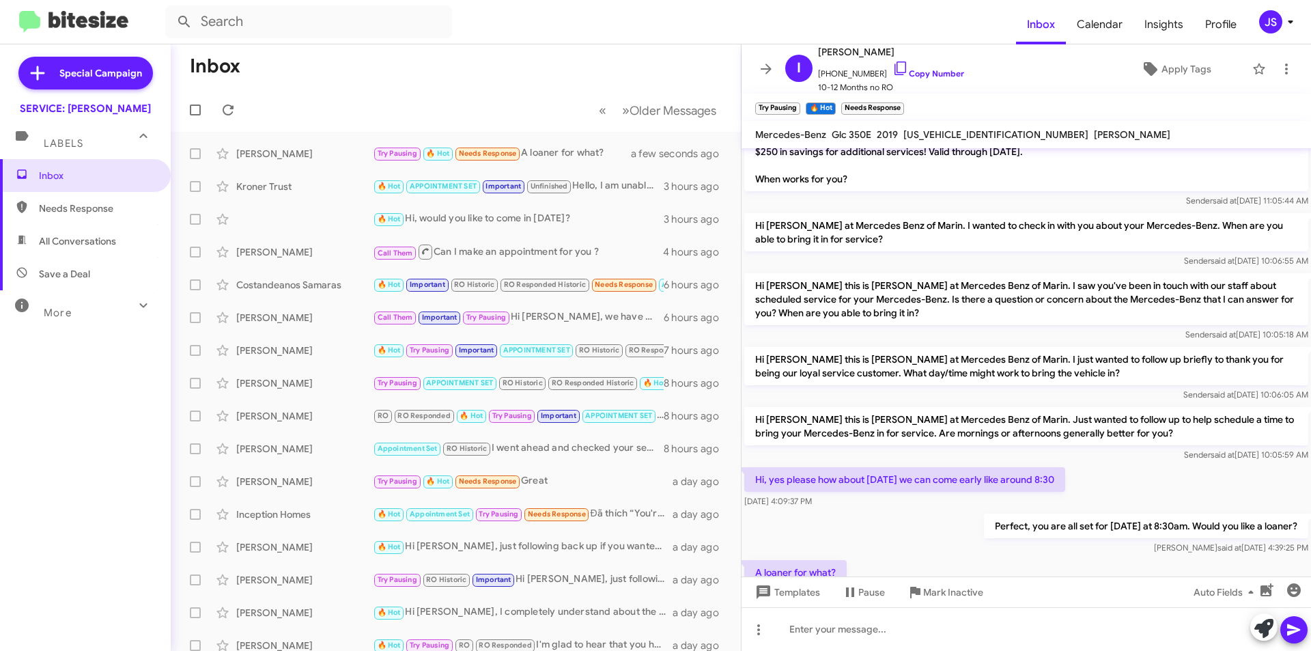
scroll to position [402, 0]
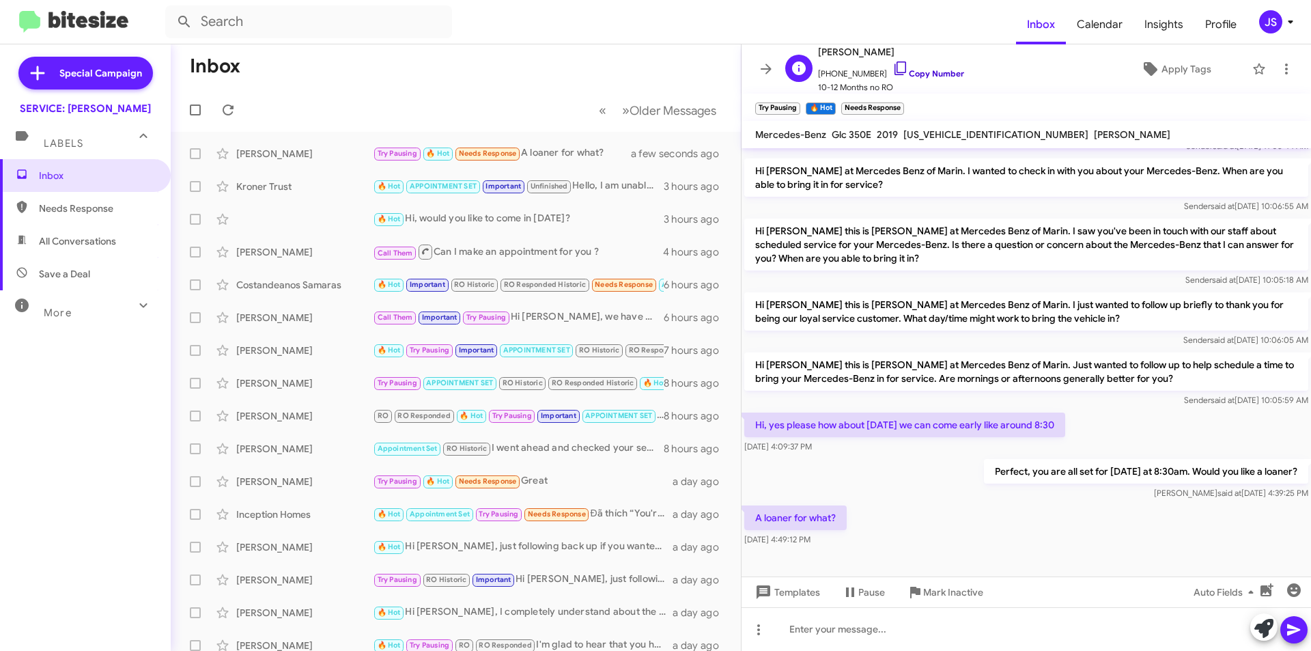
click at [903, 68] on link "Copy Number" at bounding box center [929, 73] width 72 height 10
click at [1254, 627] on button at bounding box center [1263, 626] width 27 height 27
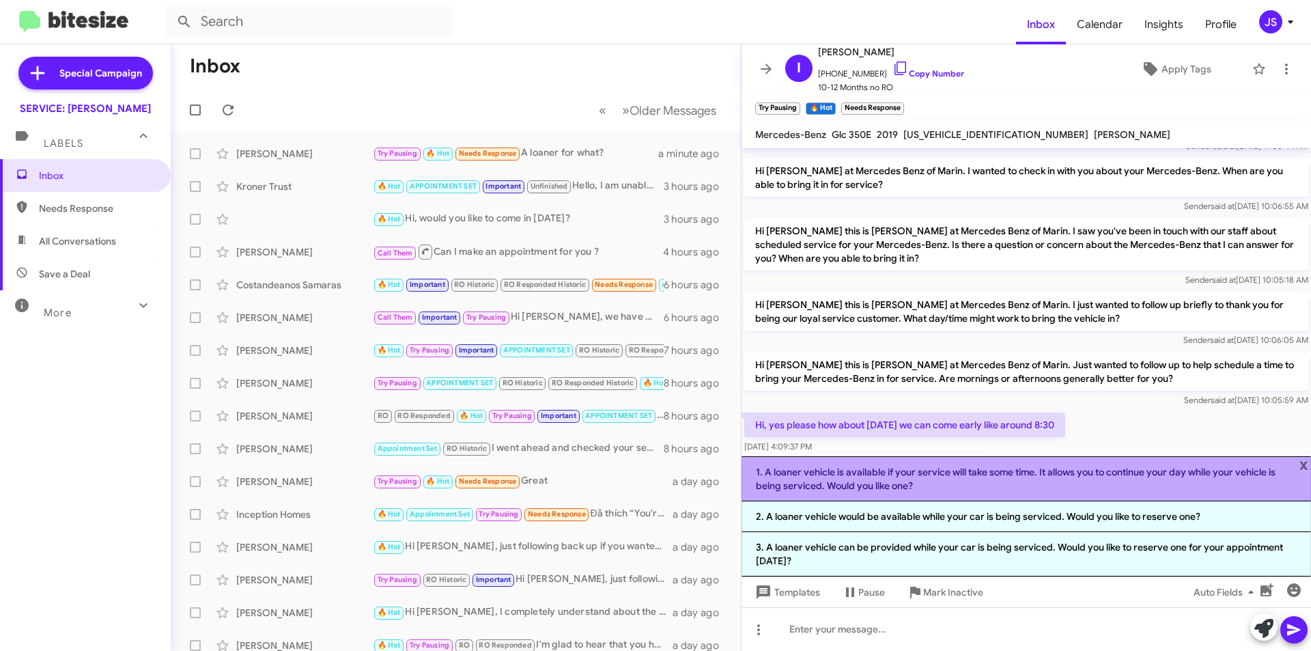
click at [1008, 475] on li "1. A loaner vehicle is available if your service will take some time. It allows…" at bounding box center [1027, 478] width 570 height 45
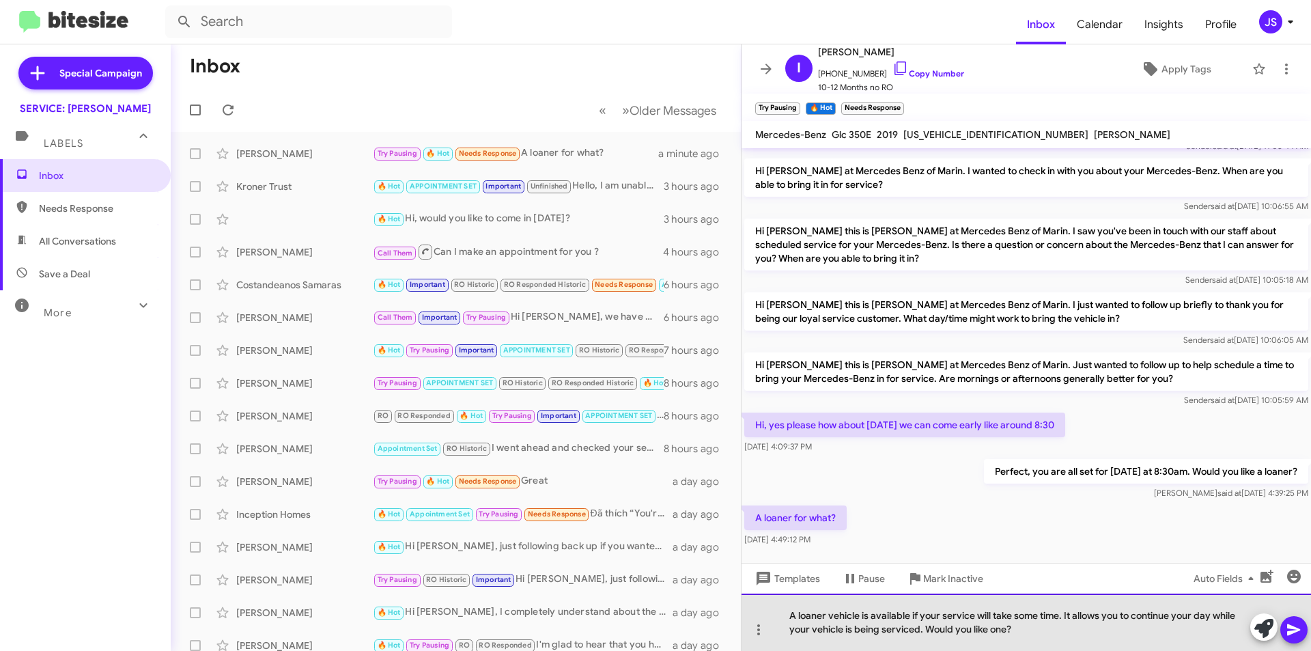
click at [1028, 626] on div "A loaner vehicle is available if your service will take some time. It allows yo…" at bounding box center [1027, 621] width 570 height 57
drag, startPoint x: 1060, startPoint y: 614, endPoint x: 942, endPoint y: 615, distance: 118.2
click at [942, 615] on div "A loaner vehicle is available if your service will take some time. It allows yo…" at bounding box center [1027, 621] width 570 height 57
click at [967, 613] on div "A loaner vehicle is available if you DONT. It allows you to continue your day w…" at bounding box center [1027, 621] width 570 height 57
click at [1021, 633] on div "A loaner vehicle is available if you don't want to wait, It allows you to conti…" at bounding box center [1027, 621] width 570 height 57
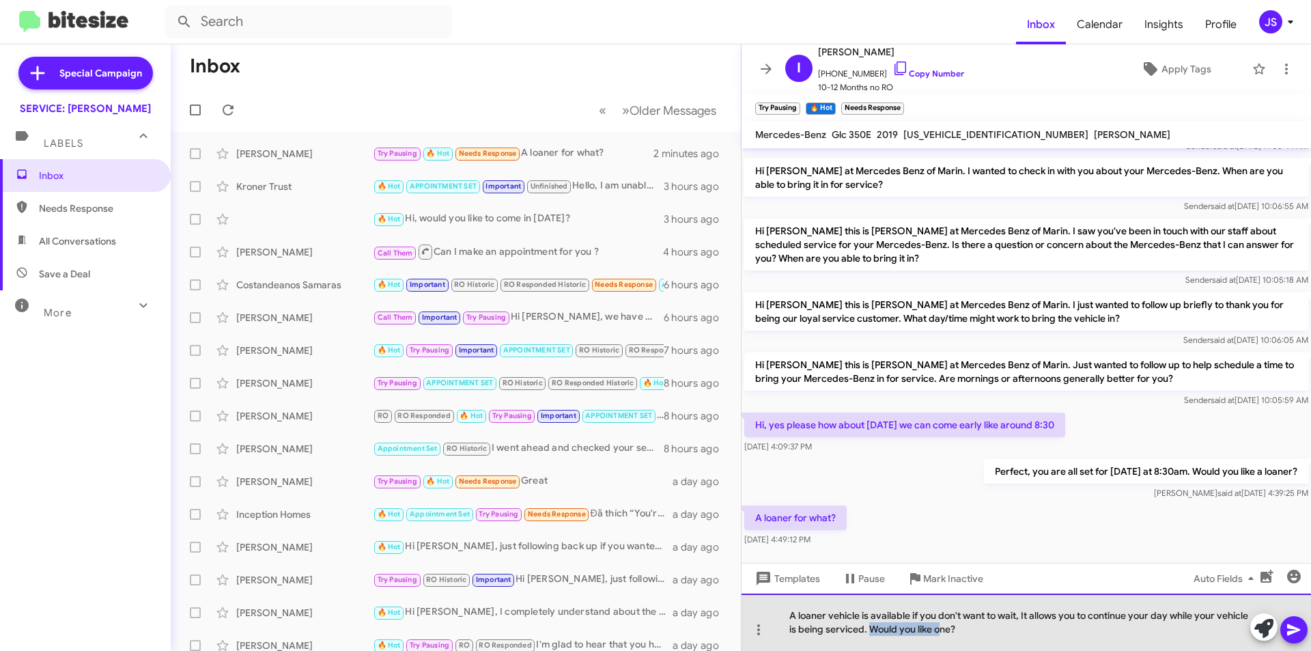
drag, startPoint x: 903, startPoint y: 632, endPoint x: 975, endPoint y: 626, distance: 71.4
click at [975, 626] on div "A loaner vehicle is available if you don't want to wait, It allows you to conti…" at bounding box center [1027, 621] width 570 height 57
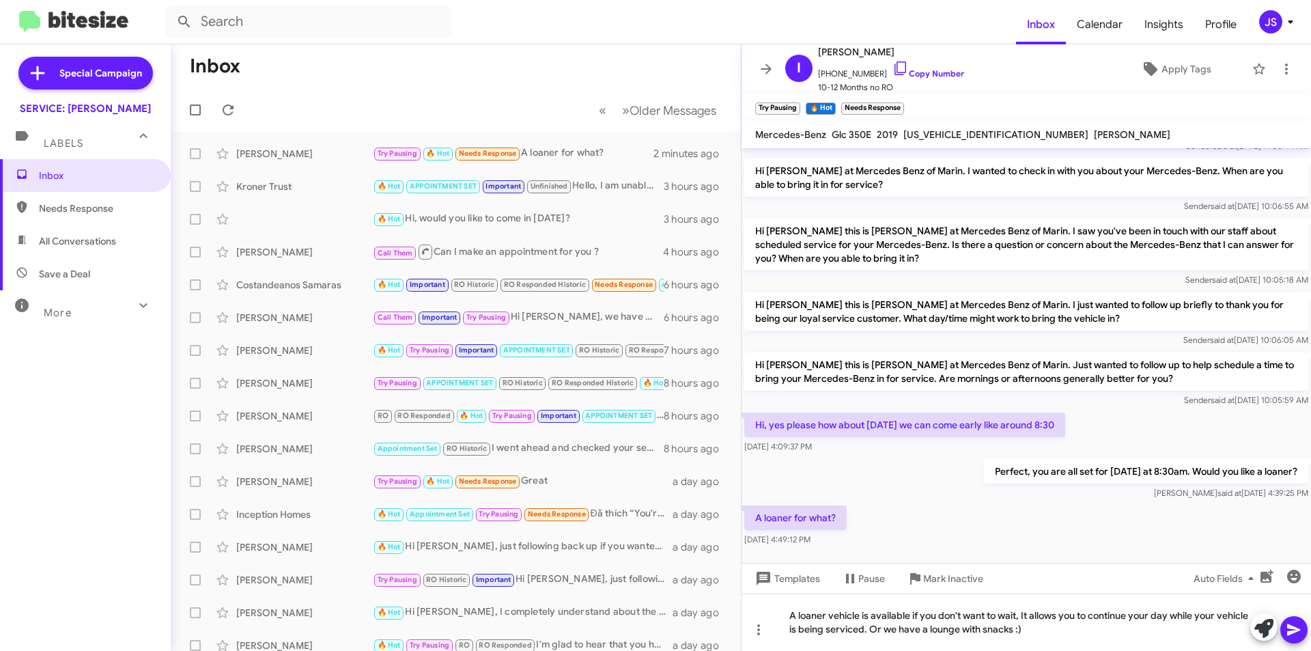
click at [1288, 623] on icon at bounding box center [1294, 629] width 16 height 16
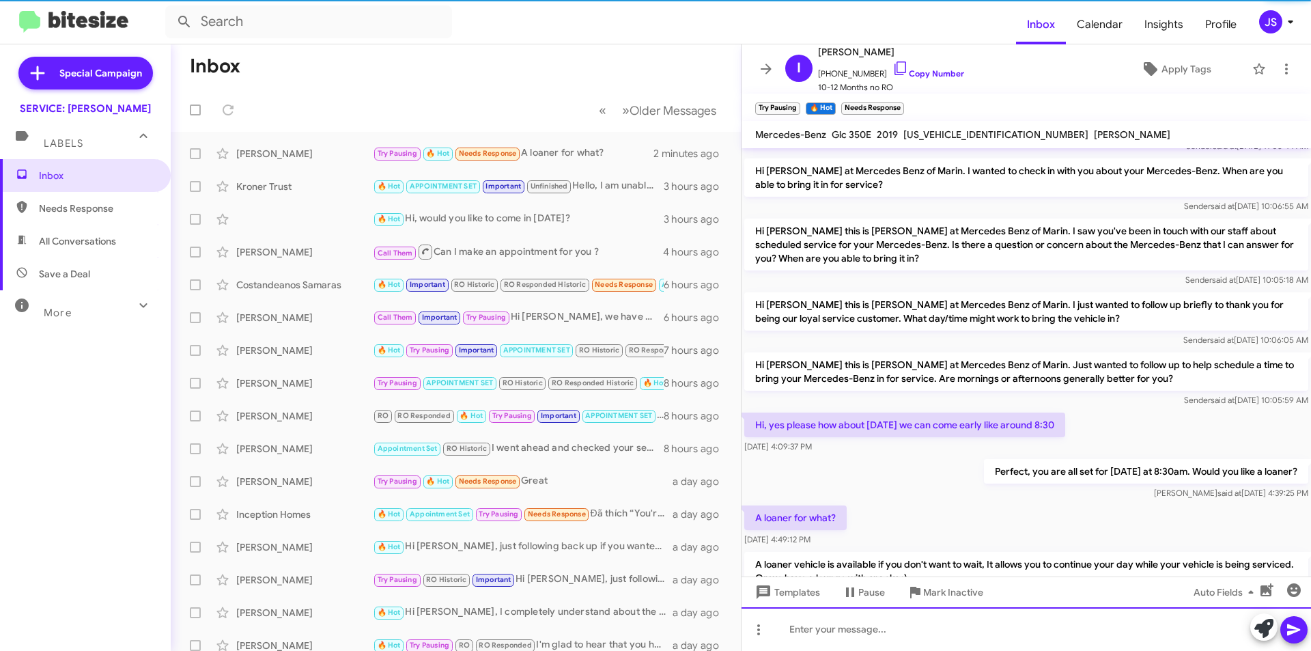
scroll to position [0, 0]
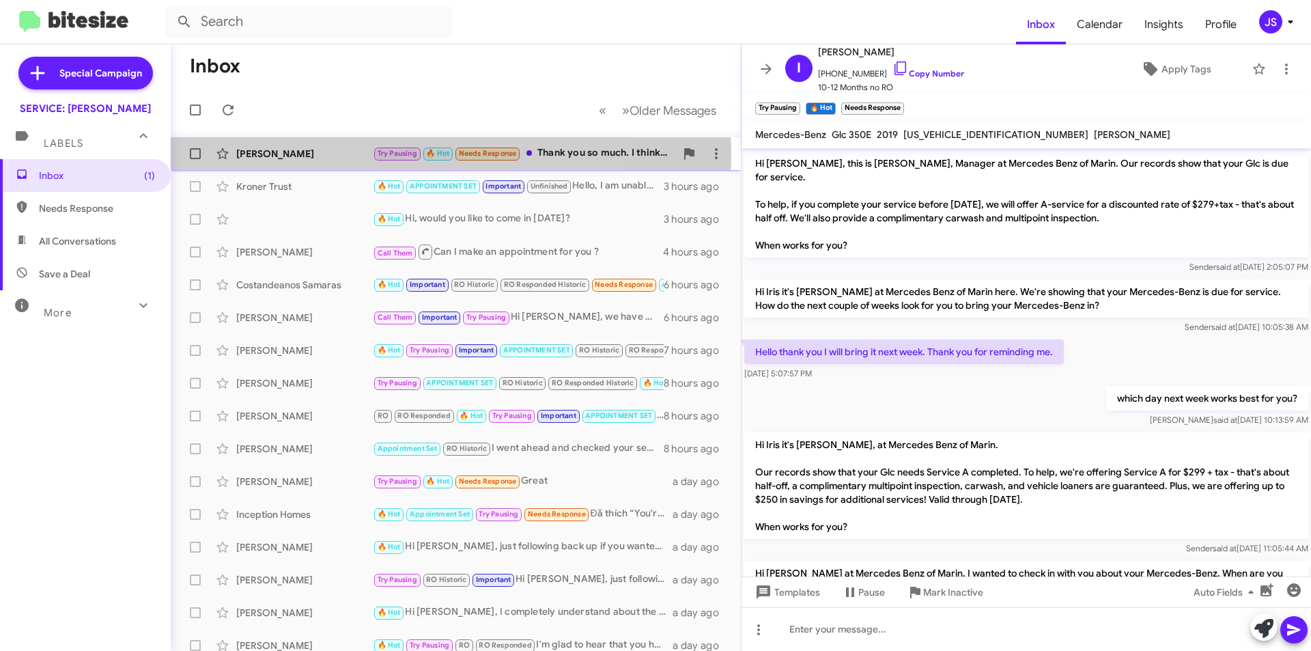
click at [333, 154] on div "[PERSON_NAME]" at bounding box center [304, 154] width 137 height 14
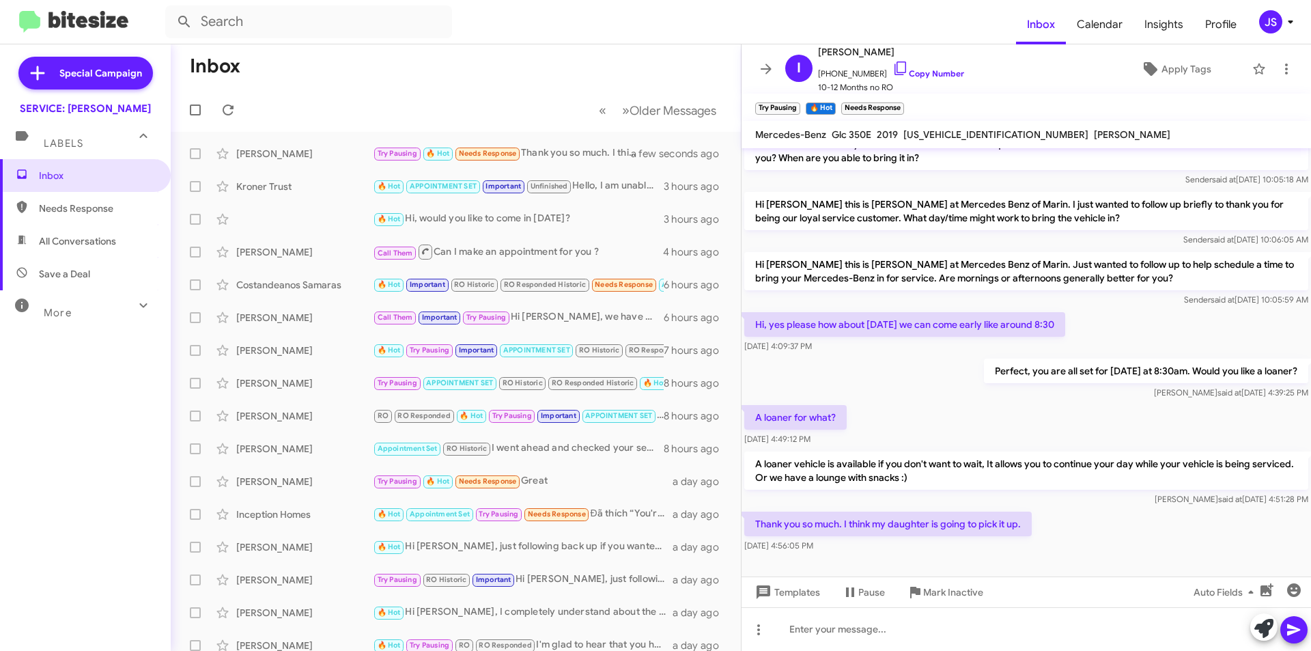
scroll to position [516, 0]
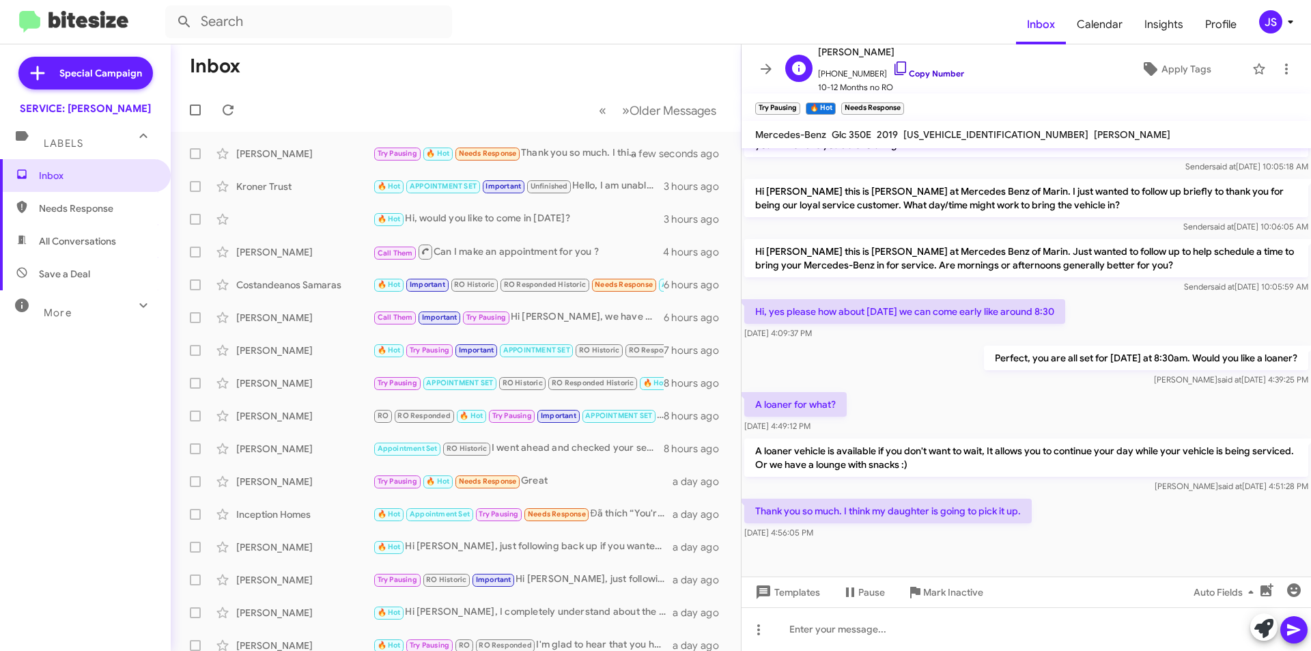
click at [897, 76] on link "Copy Number" at bounding box center [929, 73] width 72 height 10
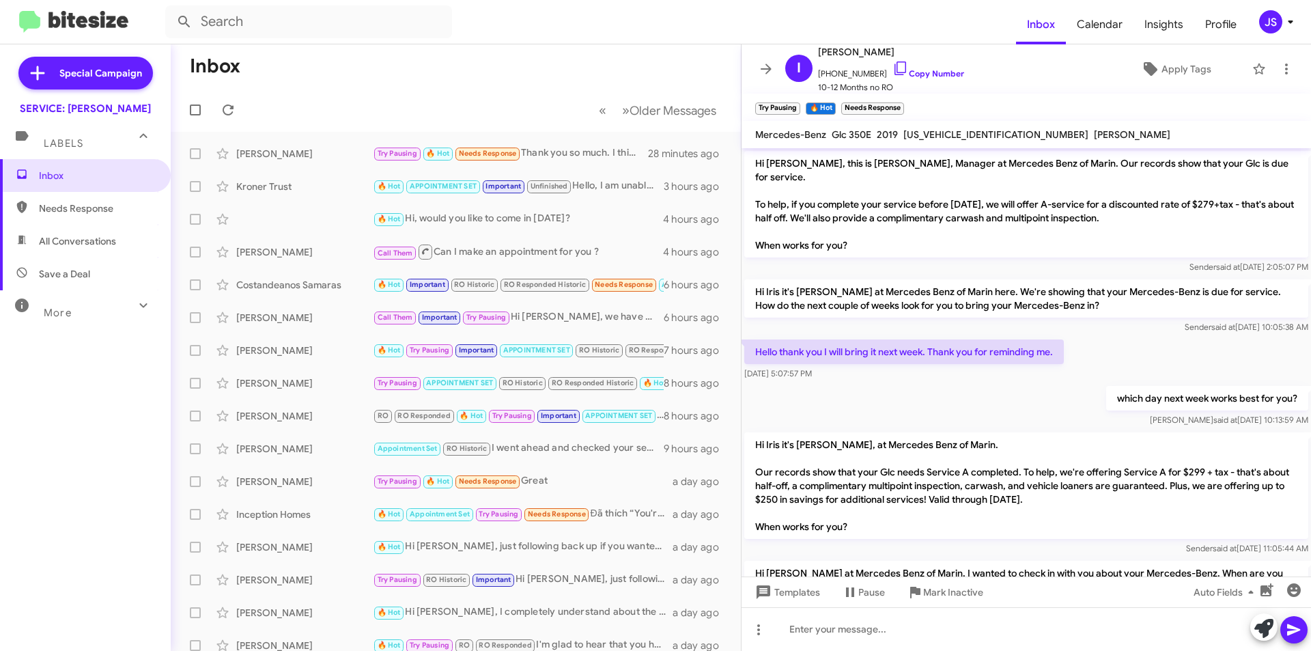
scroll to position [488, 0]
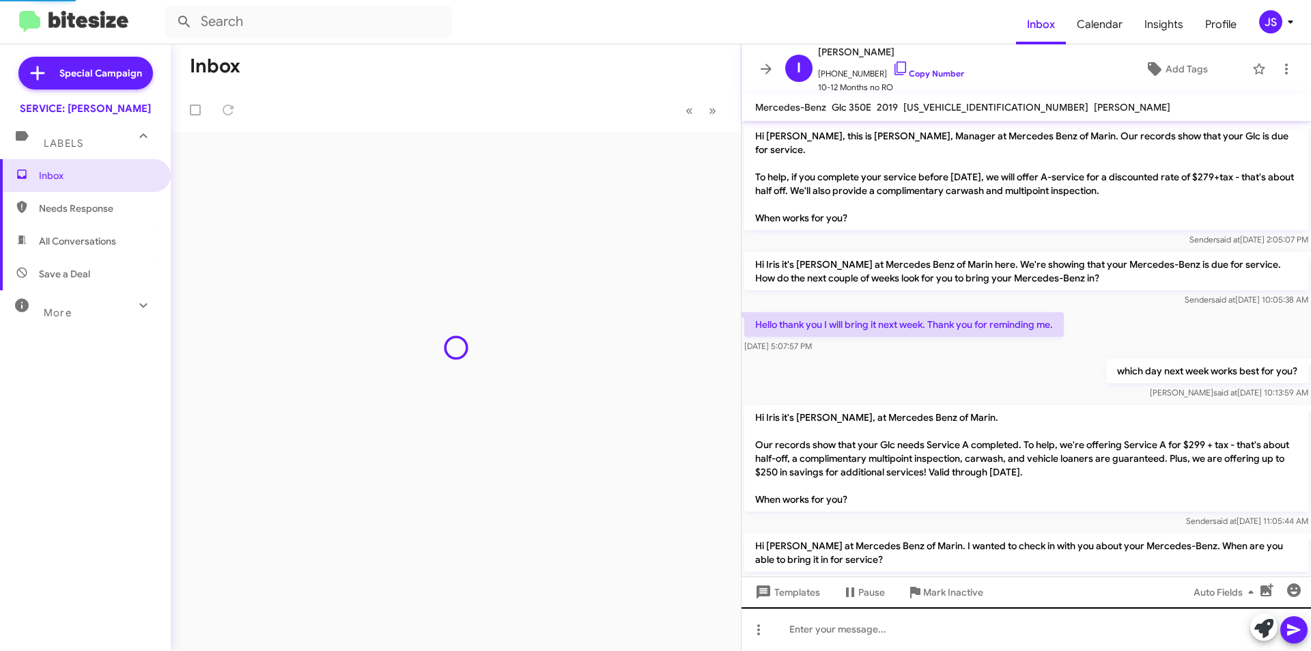
scroll to position [488, 0]
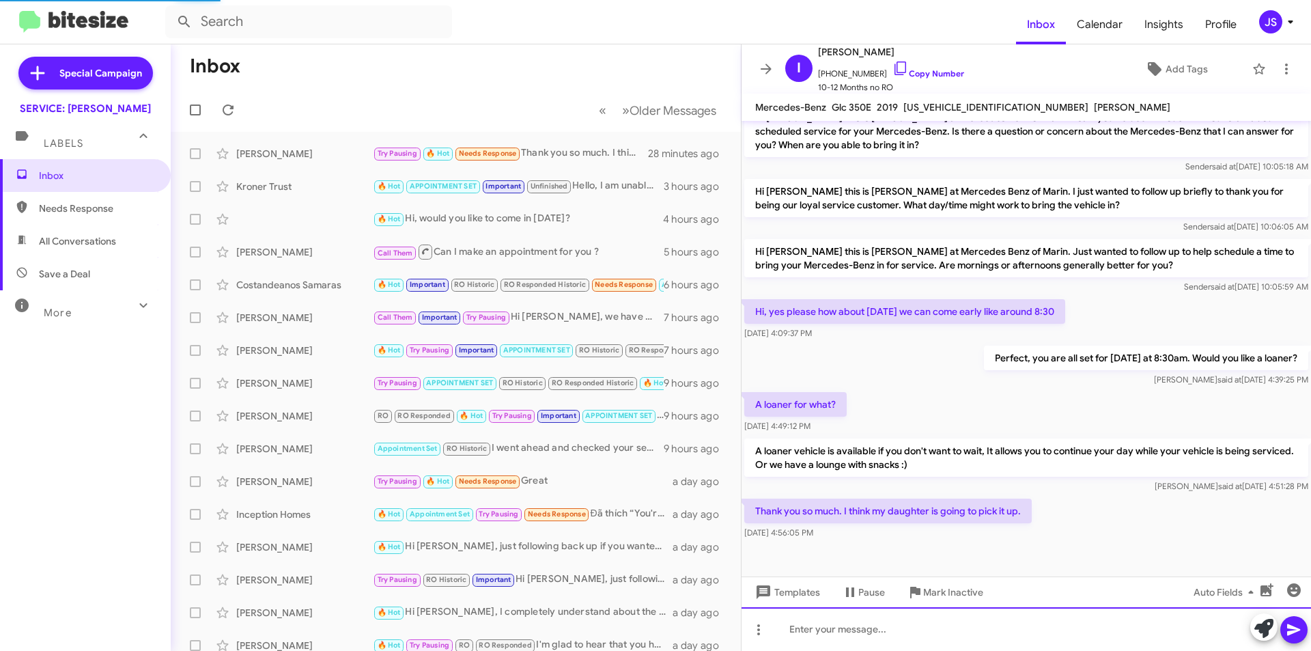
click at [1154, 633] on div at bounding box center [1027, 629] width 570 height 44
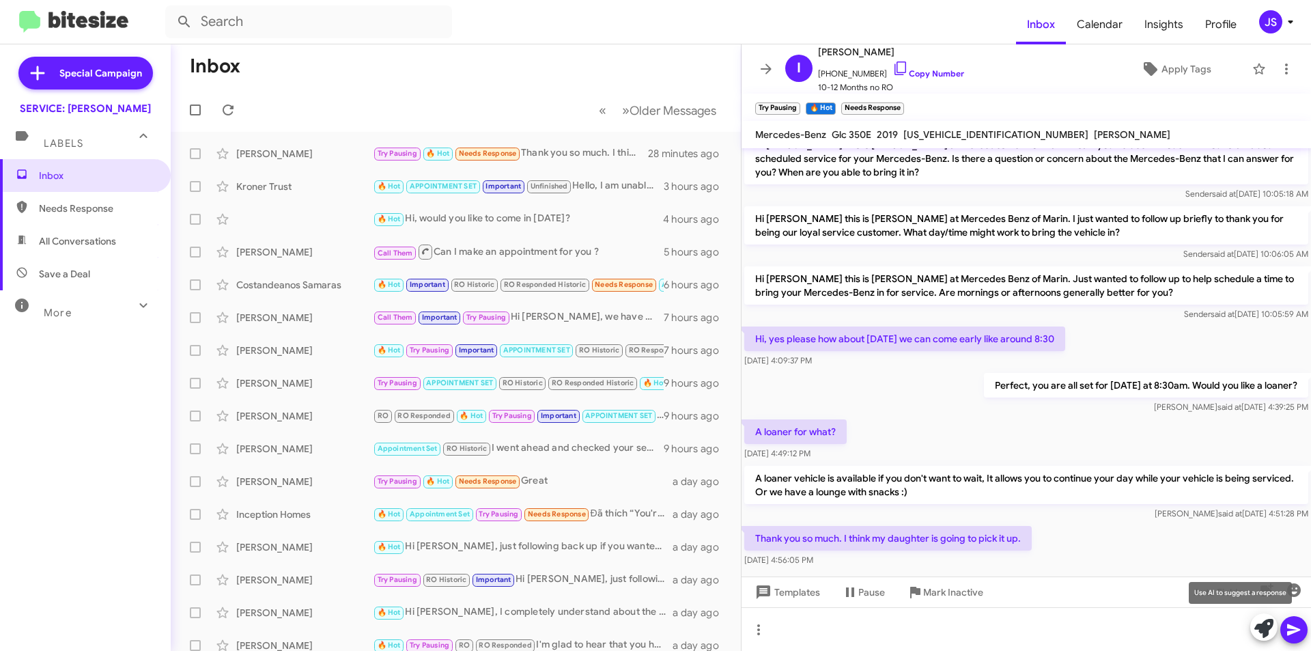
click at [1264, 623] on icon at bounding box center [1264, 628] width 19 height 19
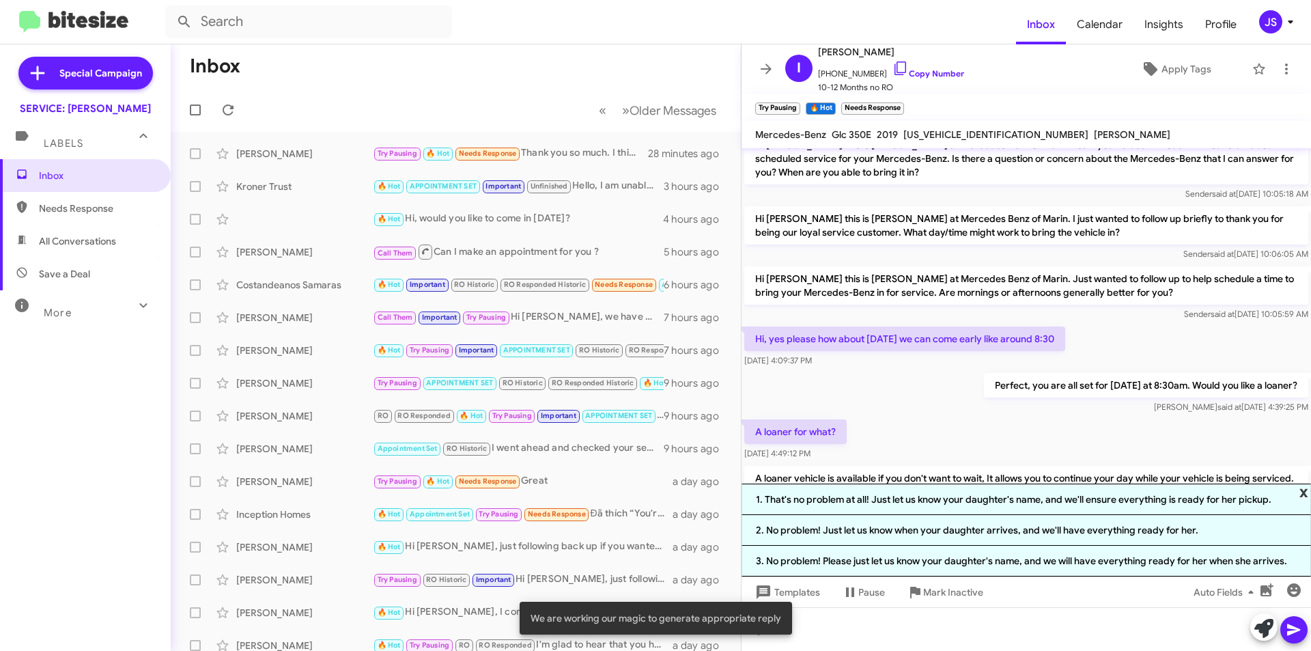
click at [1304, 490] on span "x" at bounding box center [1304, 492] width 9 height 16
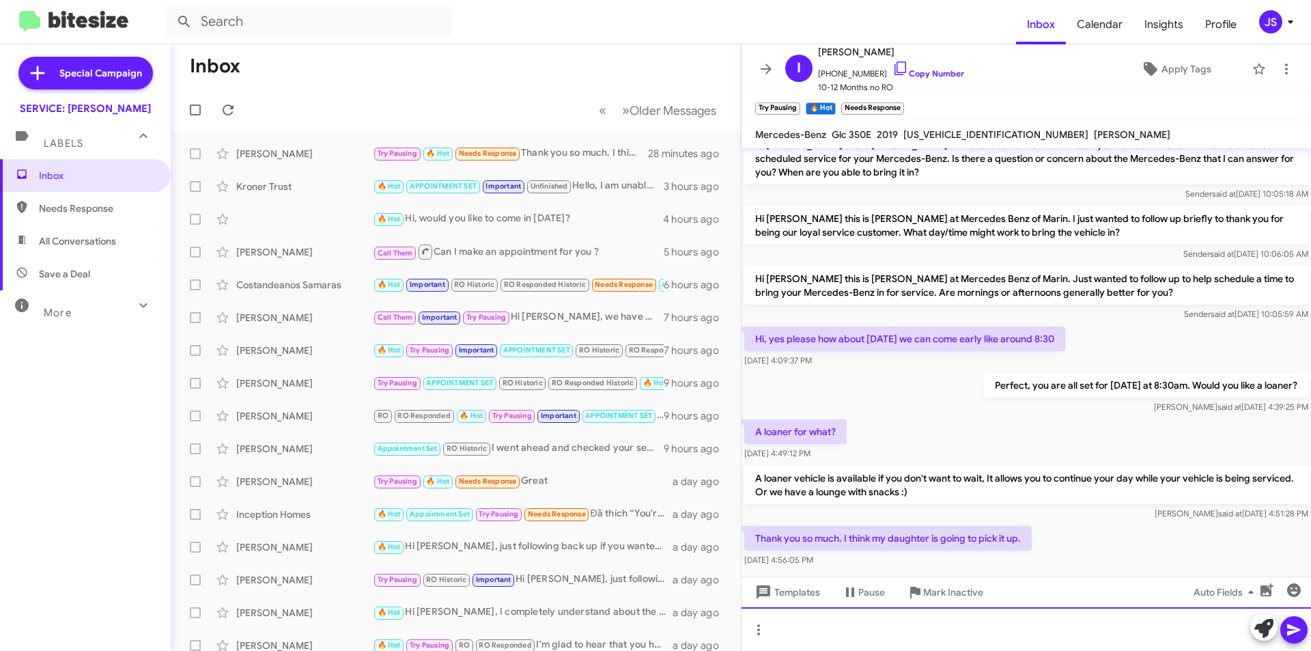
click at [923, 622] on div at bounding box center [1027, 629] width 570 height 44
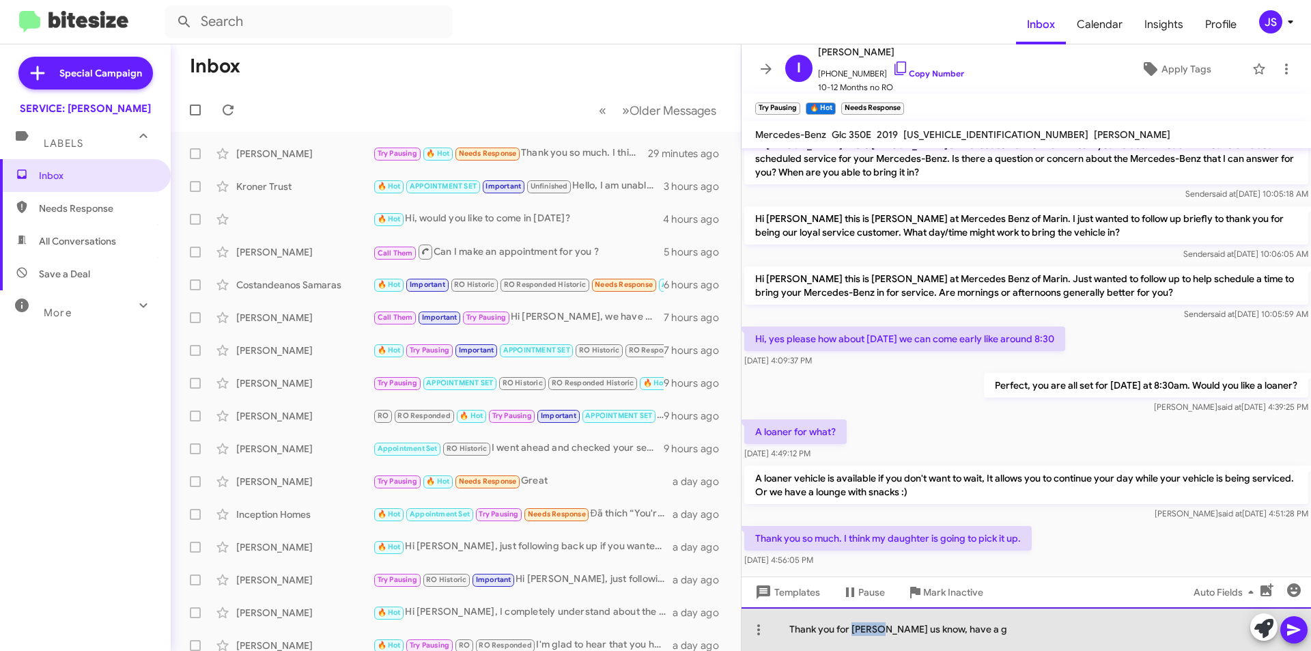
click at [870, 635] on div "Thank you for lettis us know, have a g" at bounding box center [1027, 629] width 570 height 44
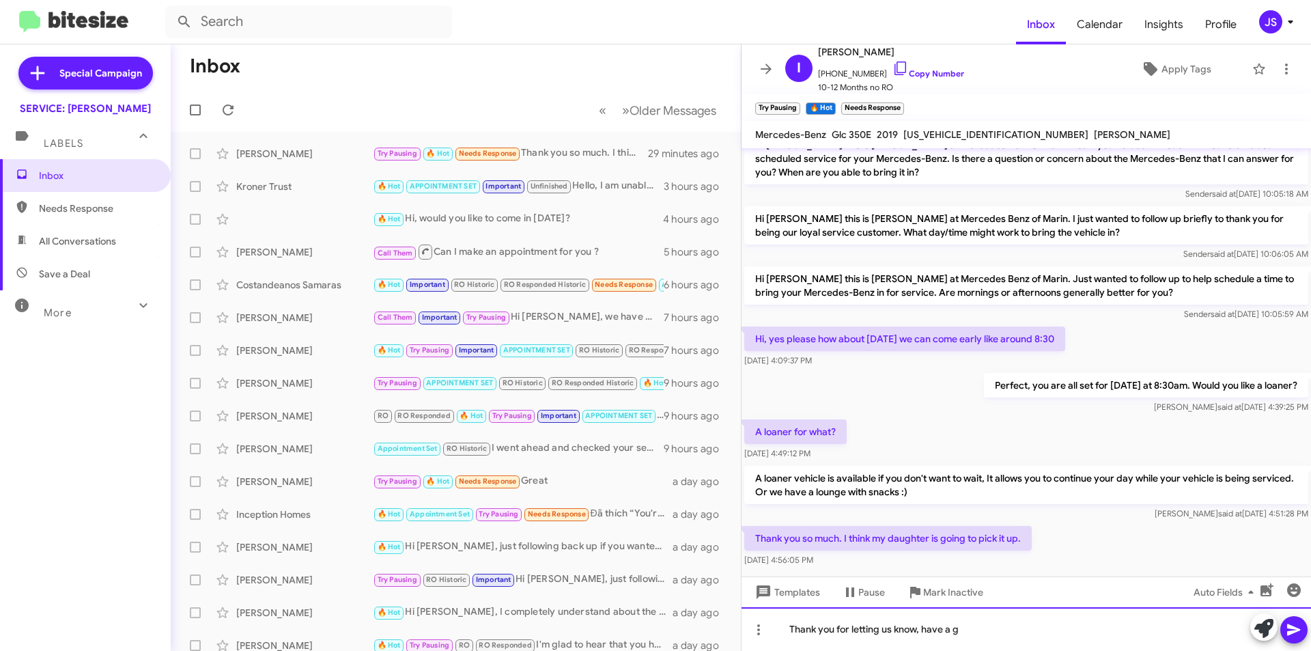
click at [1026, 630] on div "Thank you for letting us know, have a g" at bounding box center [1027, 629] width 570 height 44
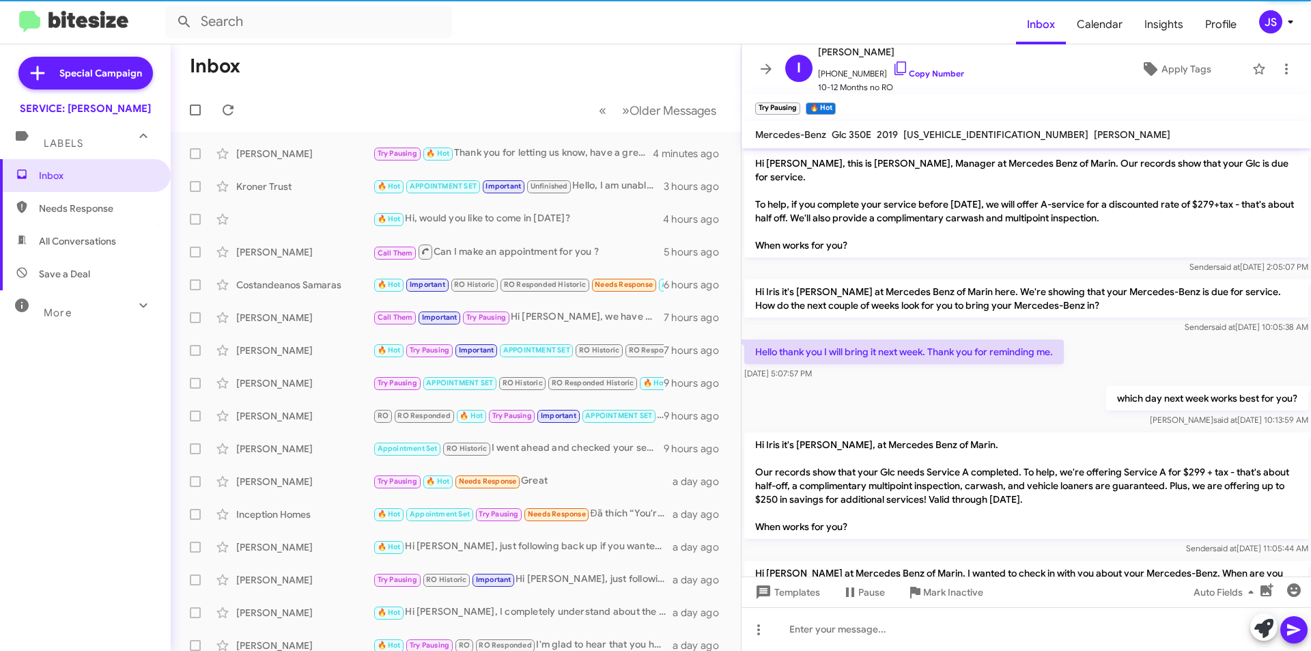
scroll to position [538, 0]
